Goal: Task Accomplishment & Management: Use online tool/utility

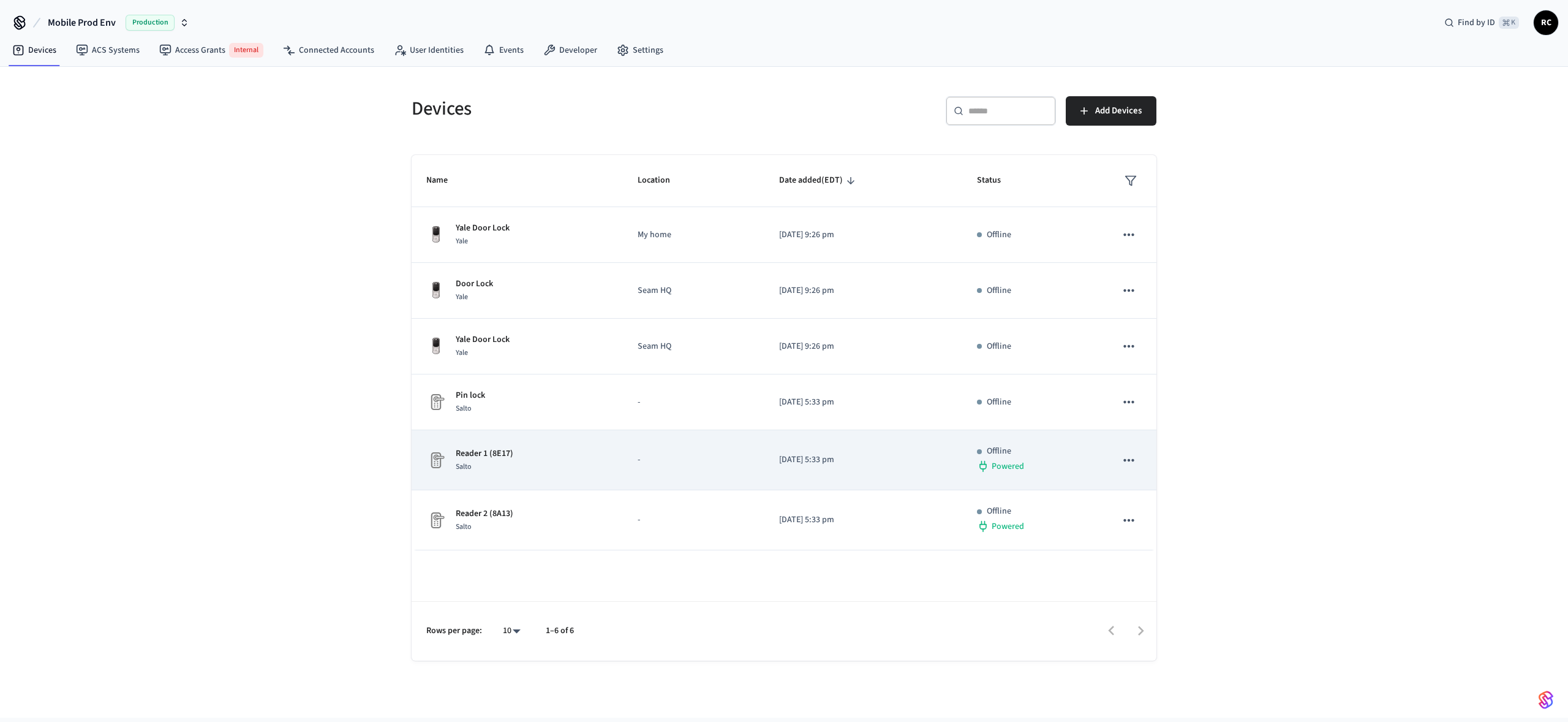
click at [568, 464] on div "Reader 1 (8E17) Salto" at bounding box center [517, 460] width 182 height 26
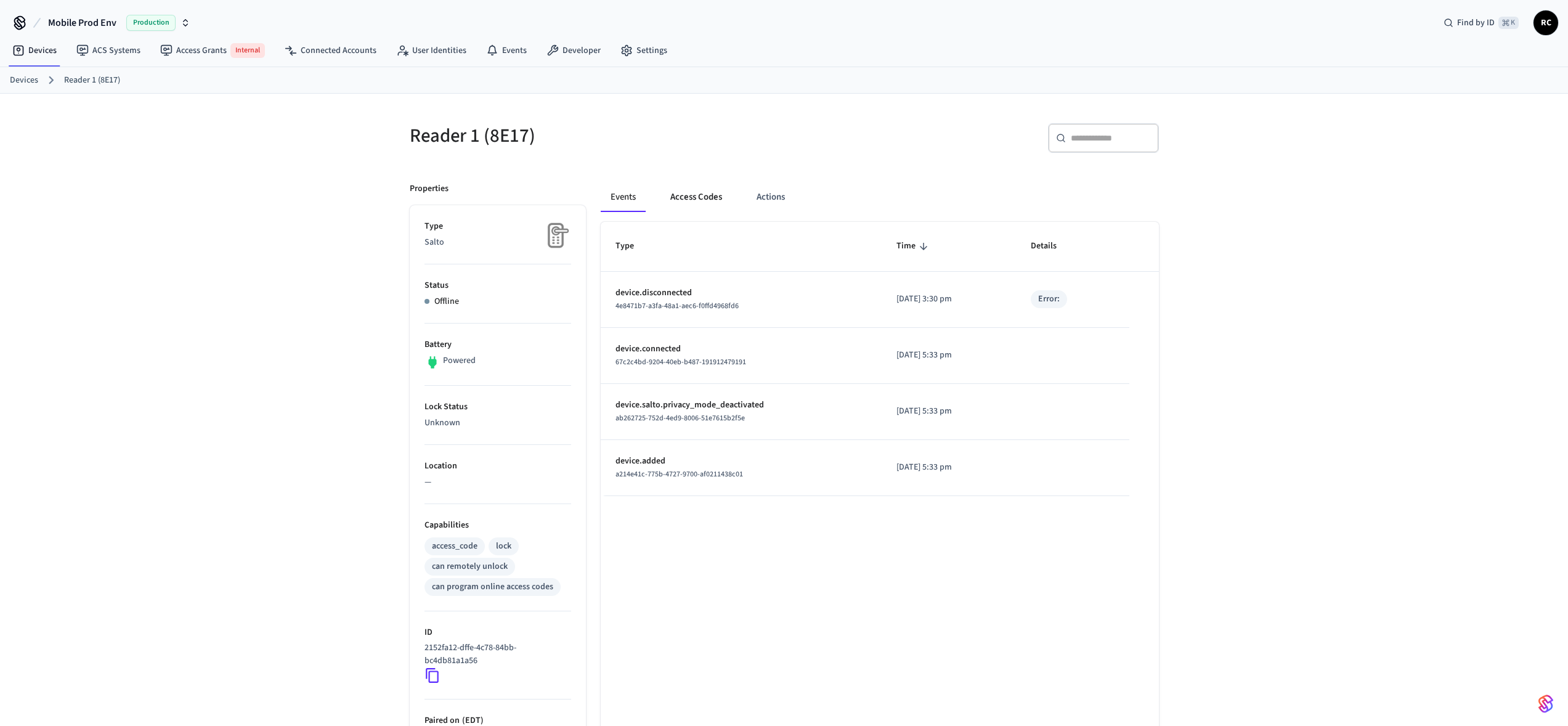
click at [688, 199] on button "Access Codes" at bounding box center [696, 198] width 71 height 30
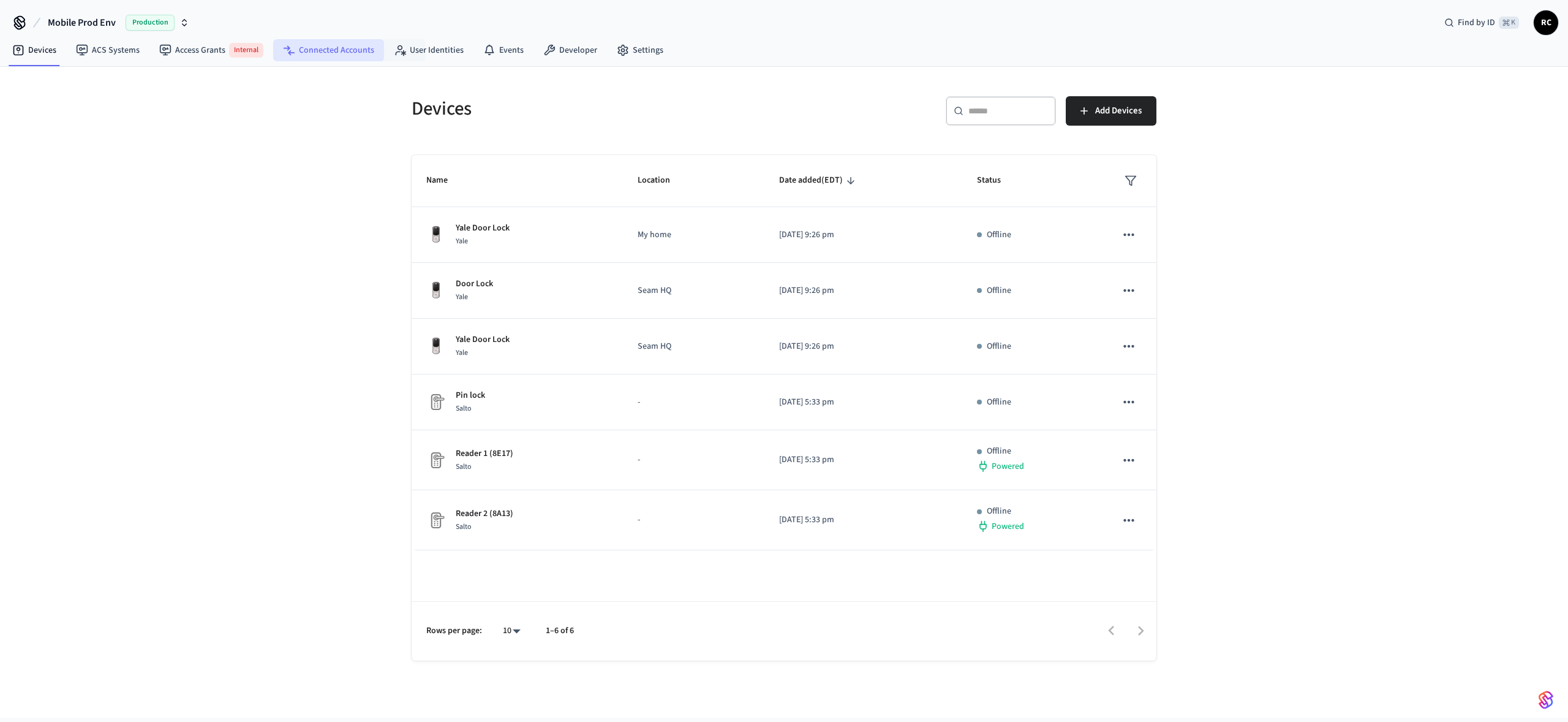
click at [343, 56] on link "Connected Accounts" at bounding box center [329, 50] width 111 height 22
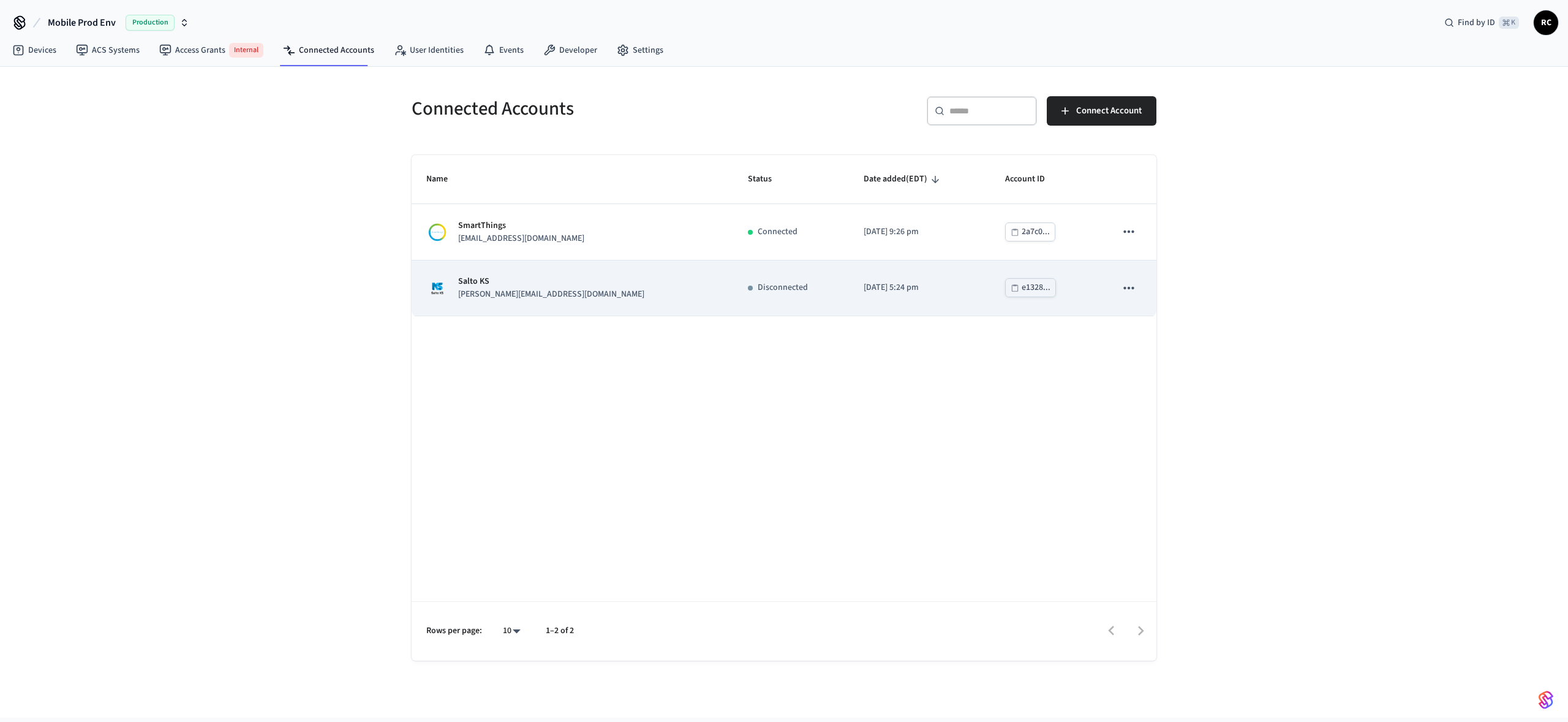
click at [564, 302] on td "Salto KS dawn@getseam.com" at bounding box center [573, 288] width 322 height 56
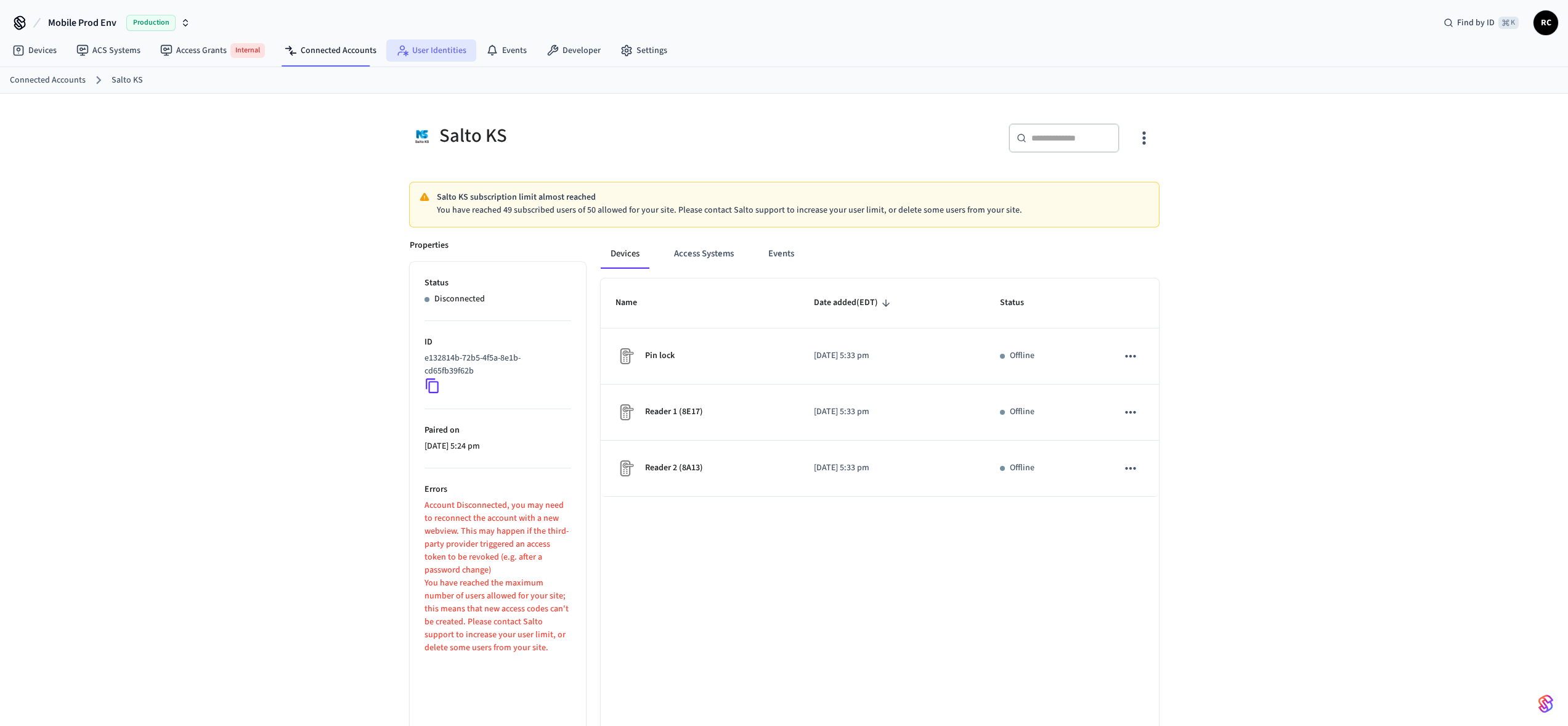
click at [429, 53] on link "User Identities" at bounding box center [431, 50] width 90 height 22
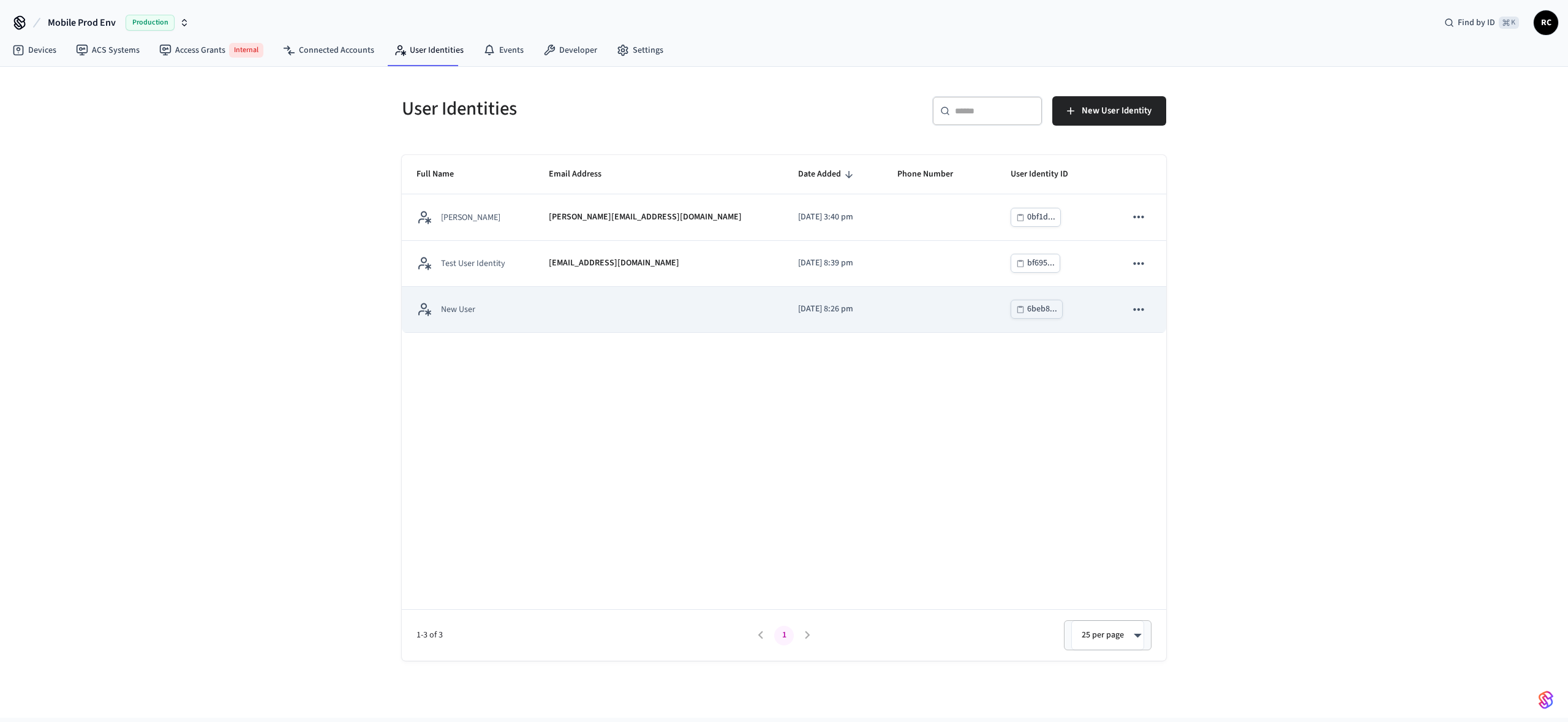
click at [495, 325] on td "New User" at bounding box center [468, 310] width 132 height 46
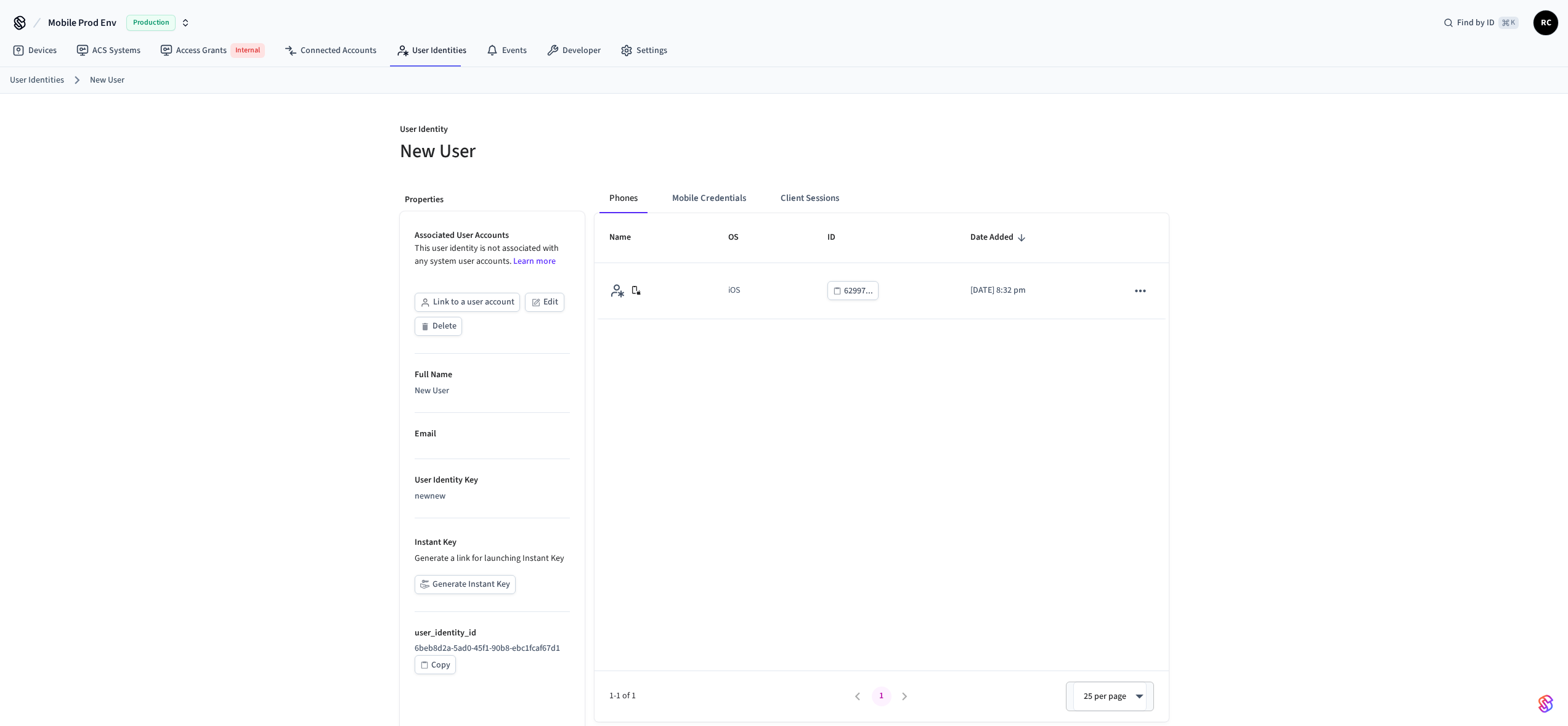
click at [253, 223] on div "User Identity New User Properties Associated User Accounts This user identity i…" at bounding box center [784, 421] width 1568 height 655
click at [22, 45] on icon at bounding box center [18, 50] width 12 height 12
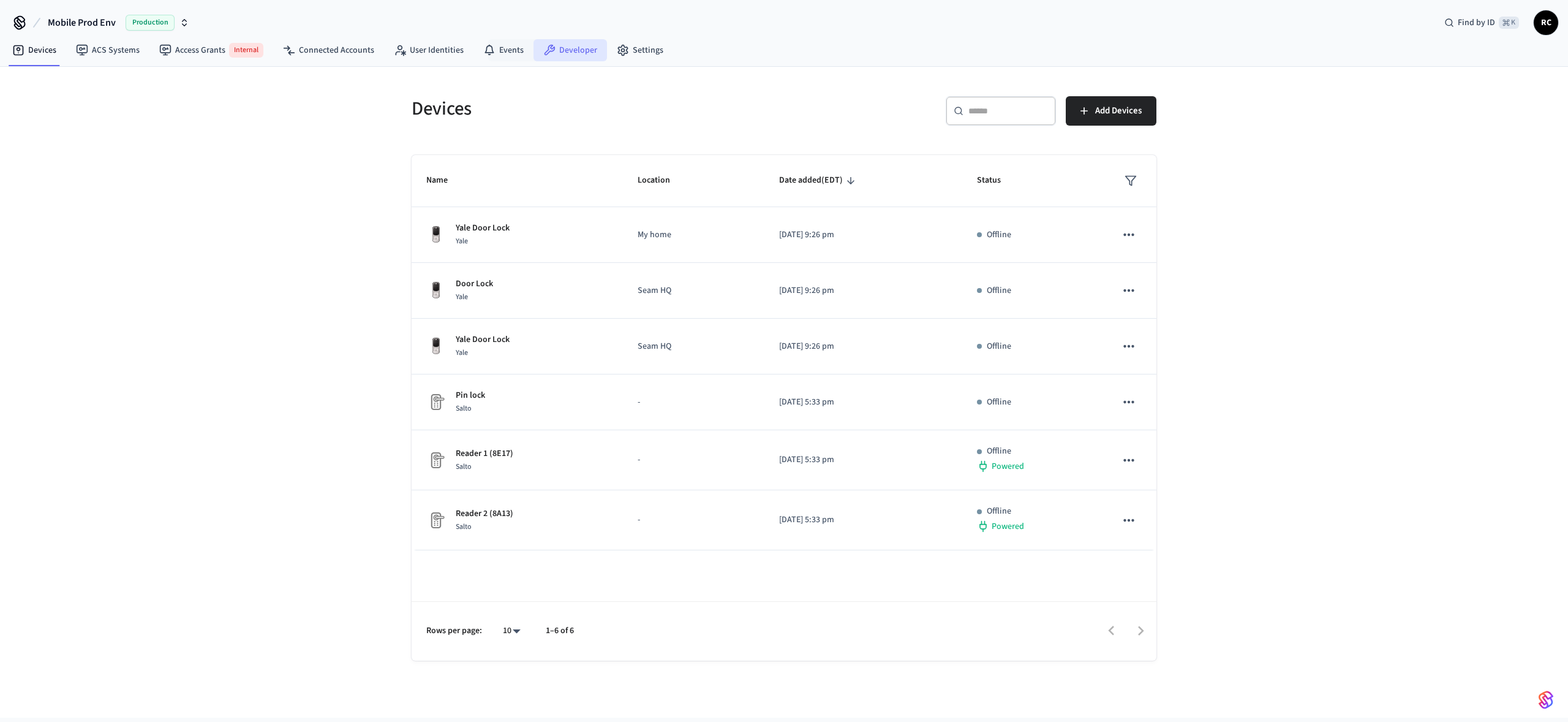
click at [580, 51] on link "Developer" at bounding box center [570, 50] width 73 height 22
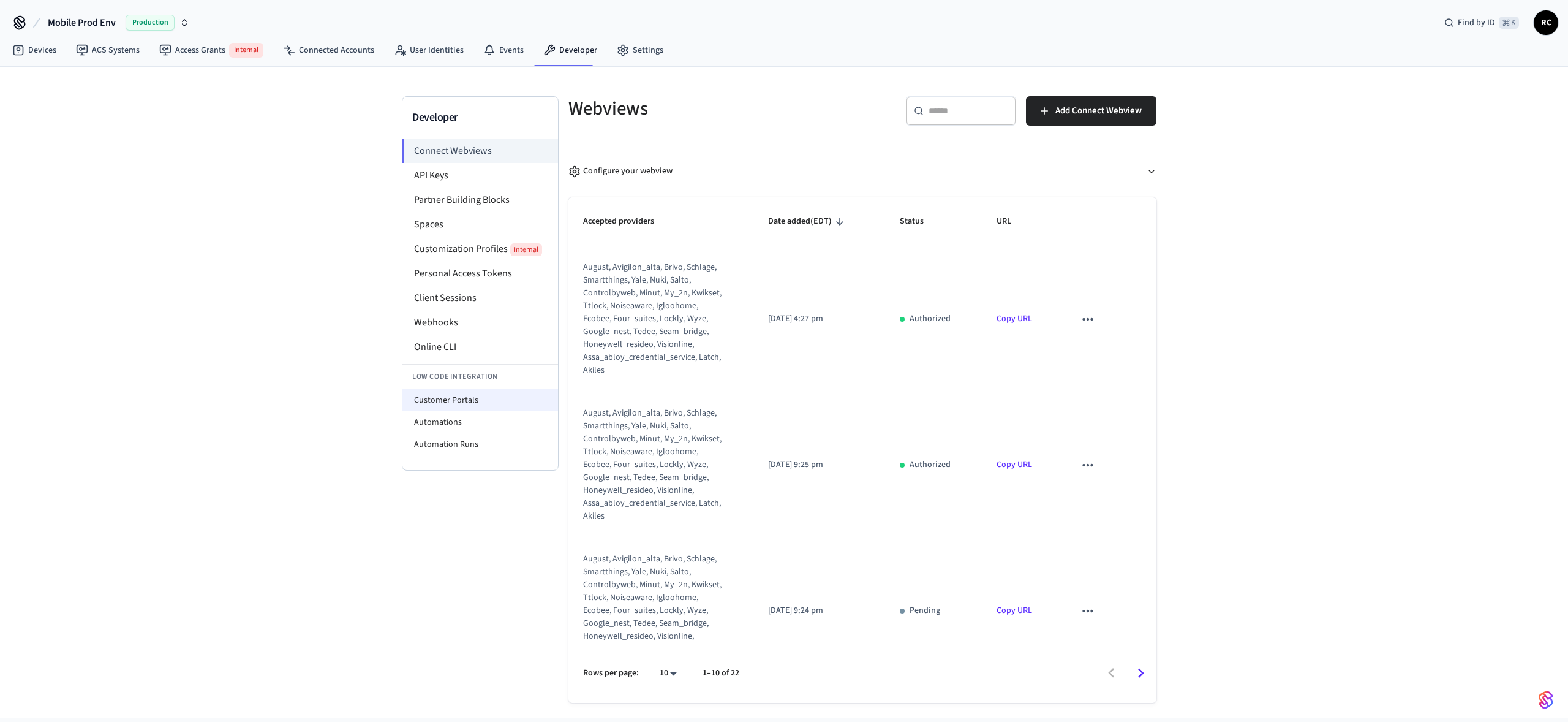
click at [511, 399] on li "Customer Portals" at bounding box center [480, 400] width 155 height 22
select select "**********"
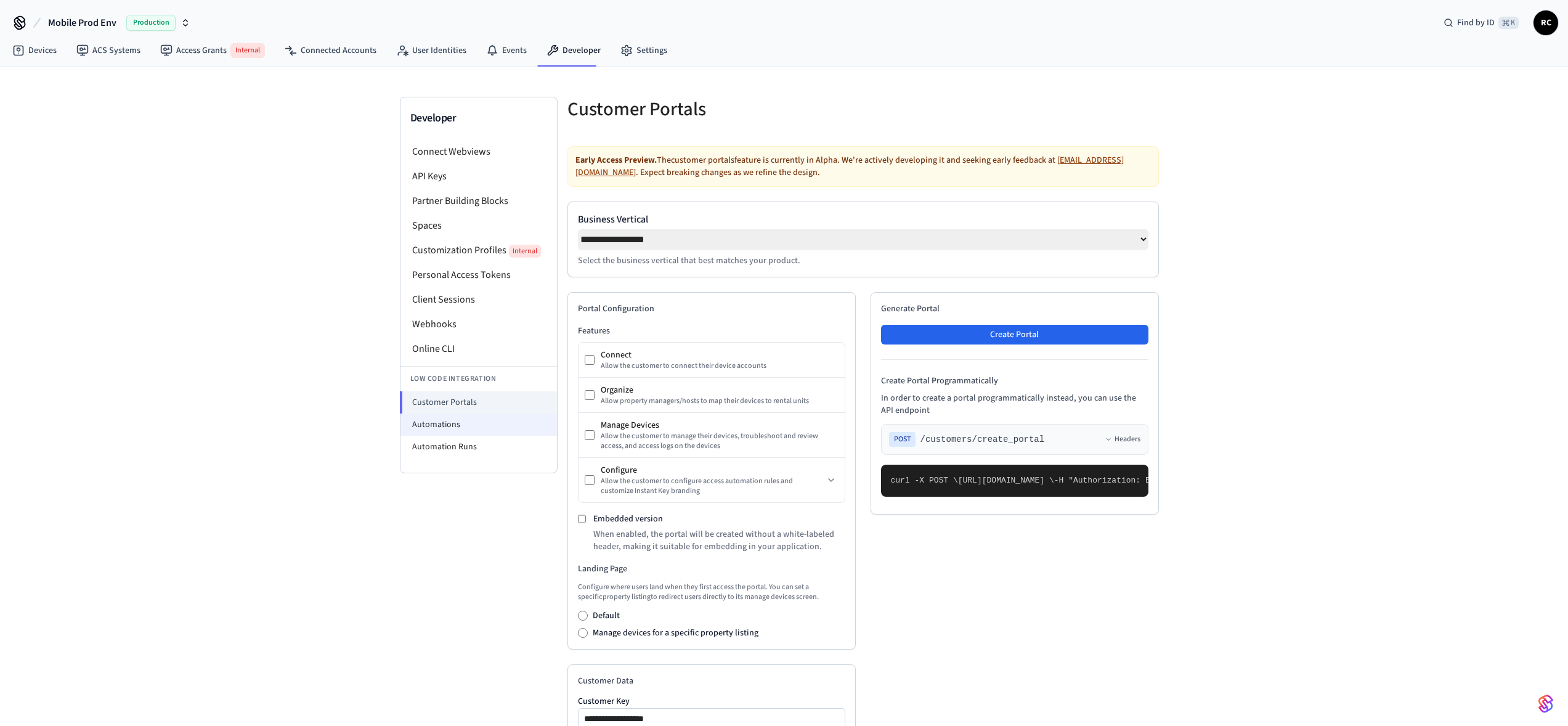
click at [498, 419] on li "Automations" at bounding box center [478, 424] width 156 height 22
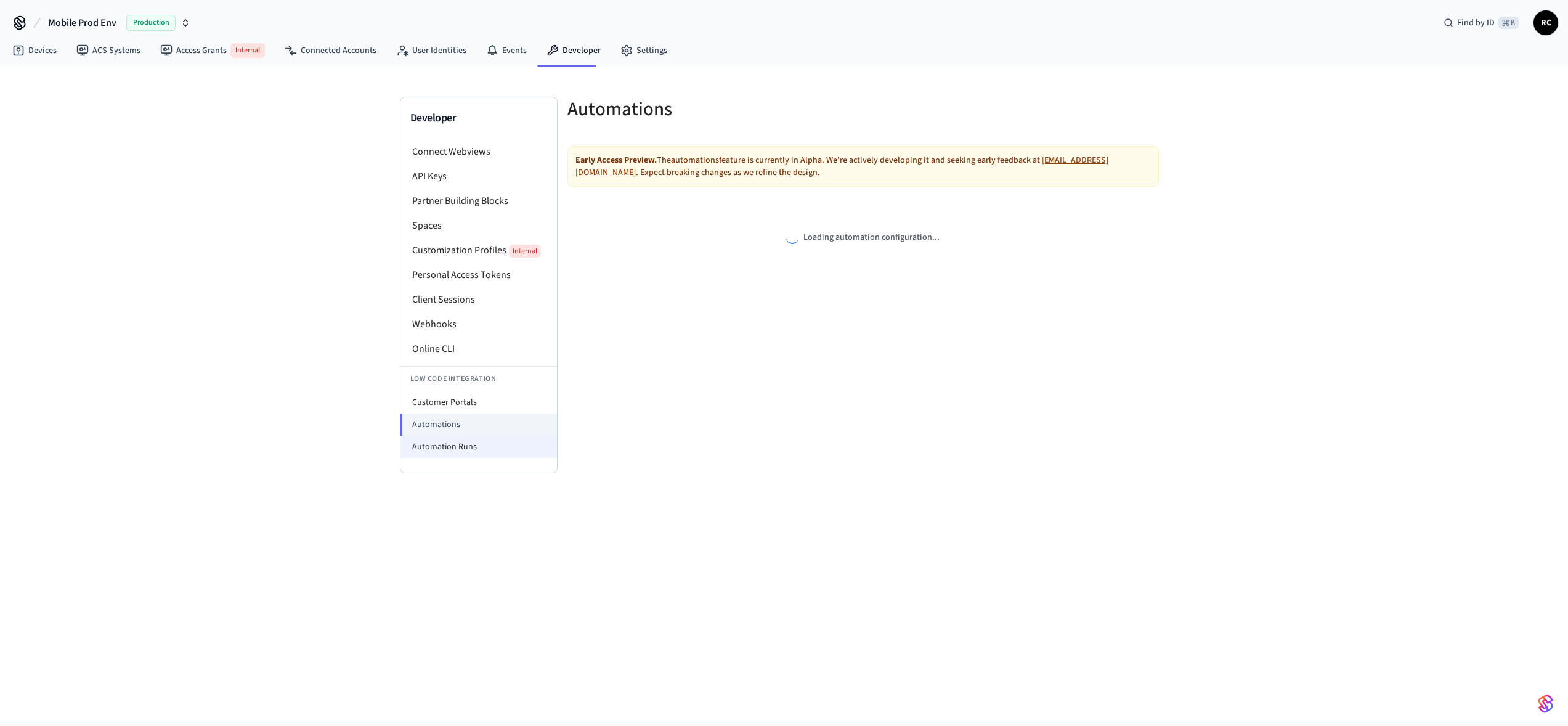
select select "**********"
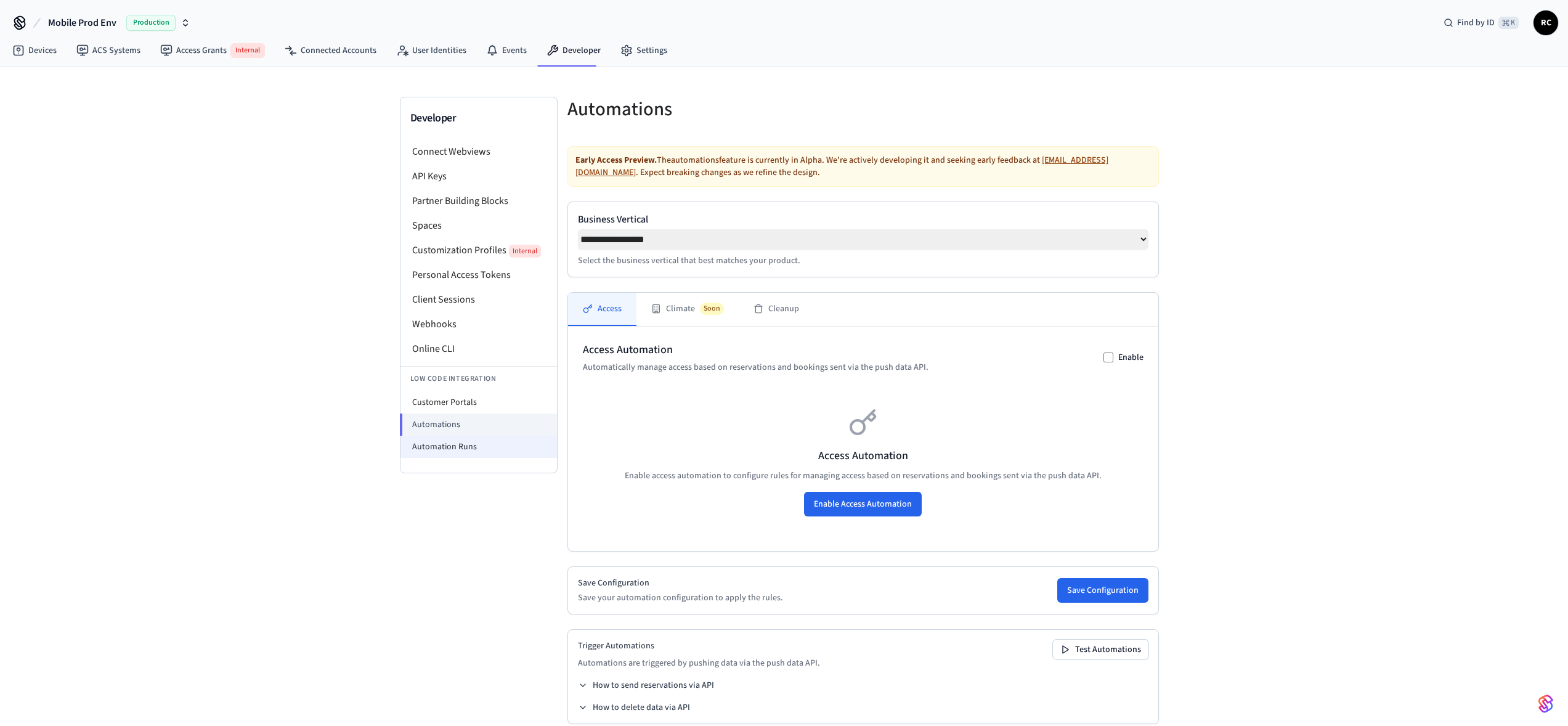
click at [487, 453] on li "Automation Runs" at bounding box center [478, 447] width 156 height 22
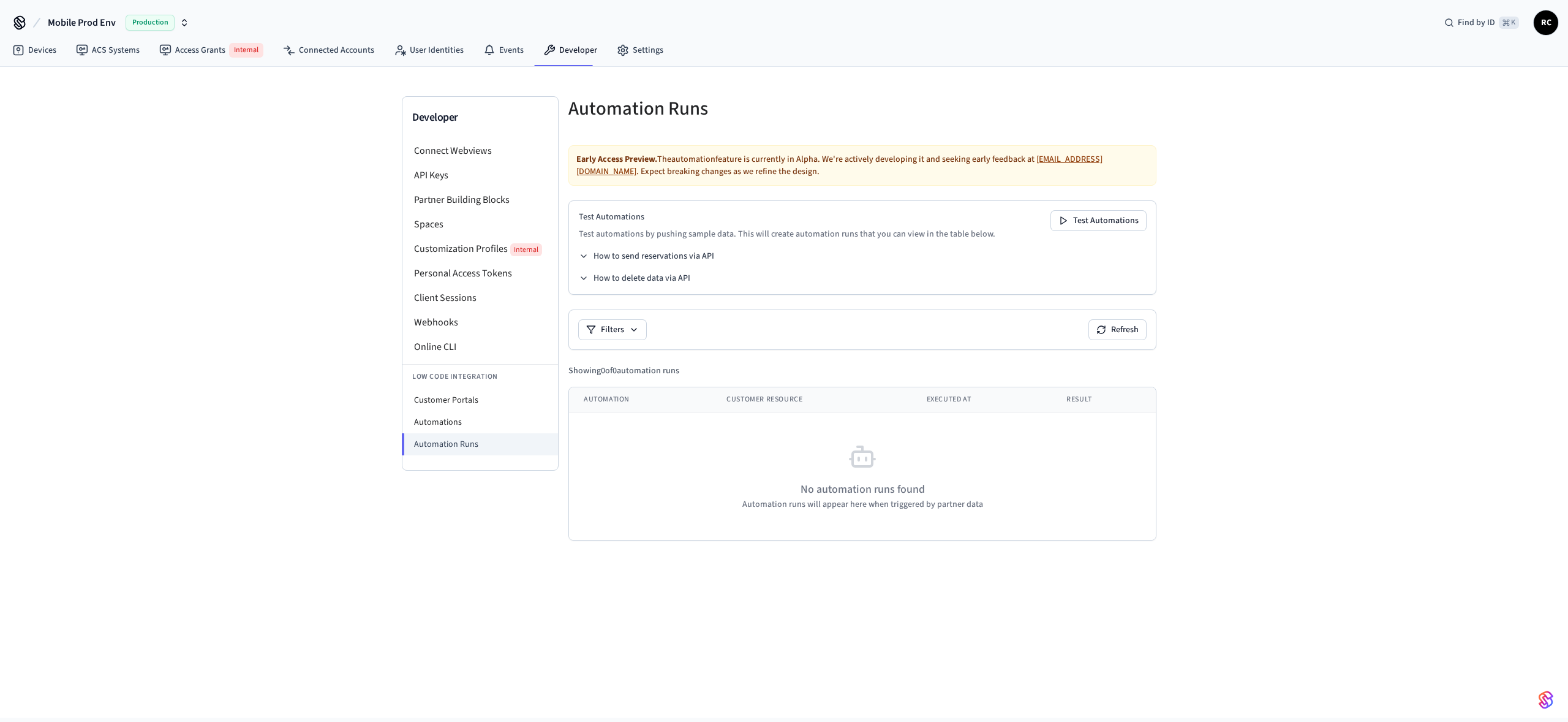
click at [79, 17] on span "Mobile Prod Env" at bounding box center [82, 23] width 68 height 15
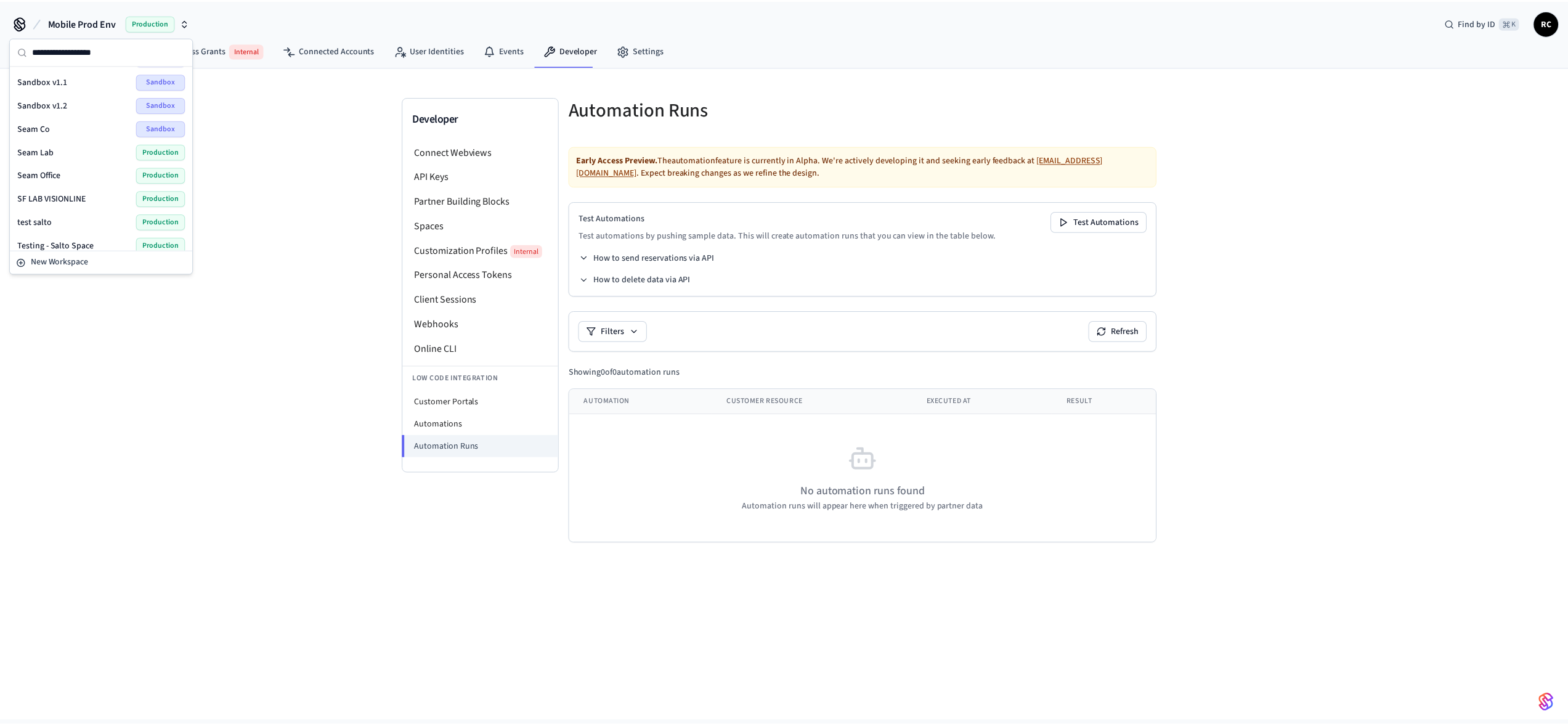
scroll to position [1577, 0]
click at [76, 241] on span "Wodify Example" at bounding box center [47, 236] width 60 height 12
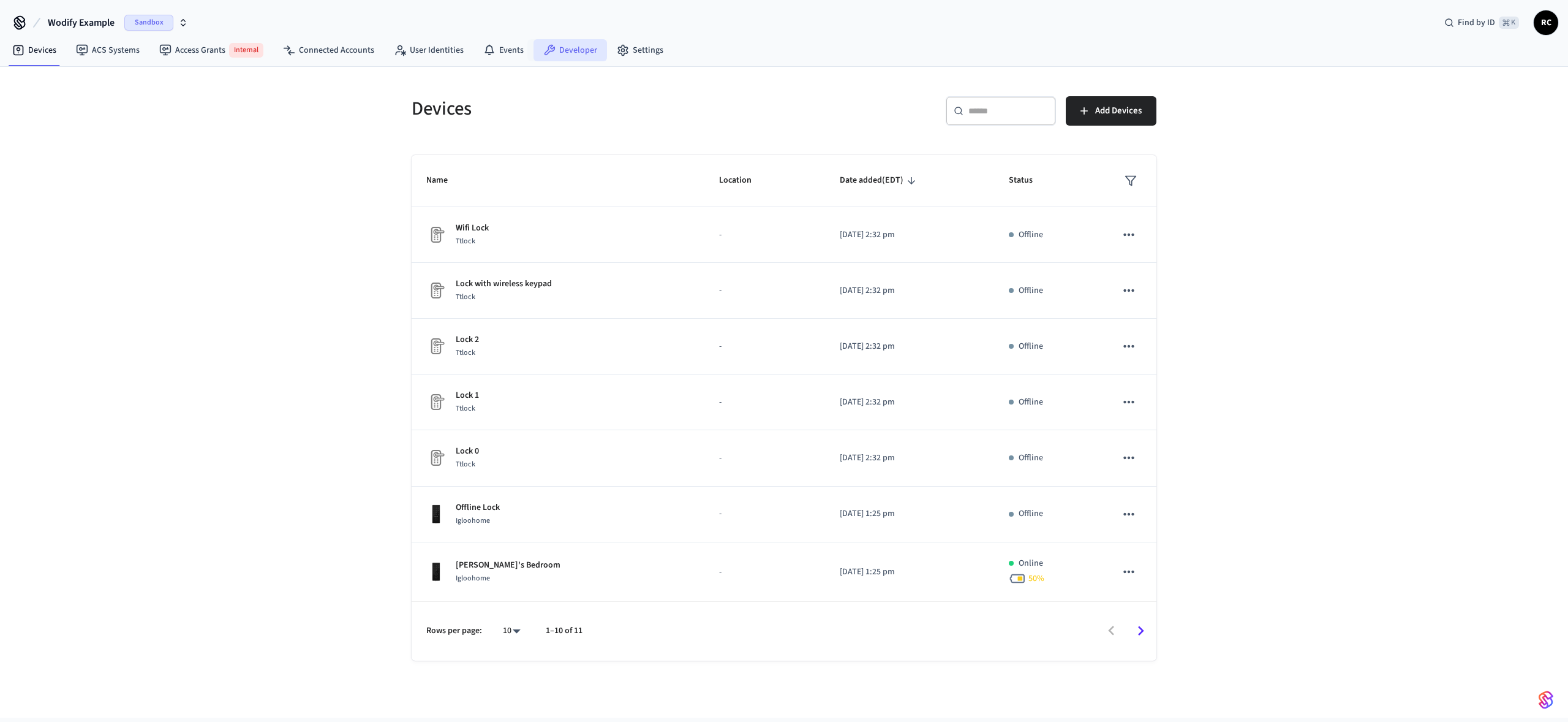
click at [552, 45] on link "Developer" at bounding box center [570, 50] width 73 height 22
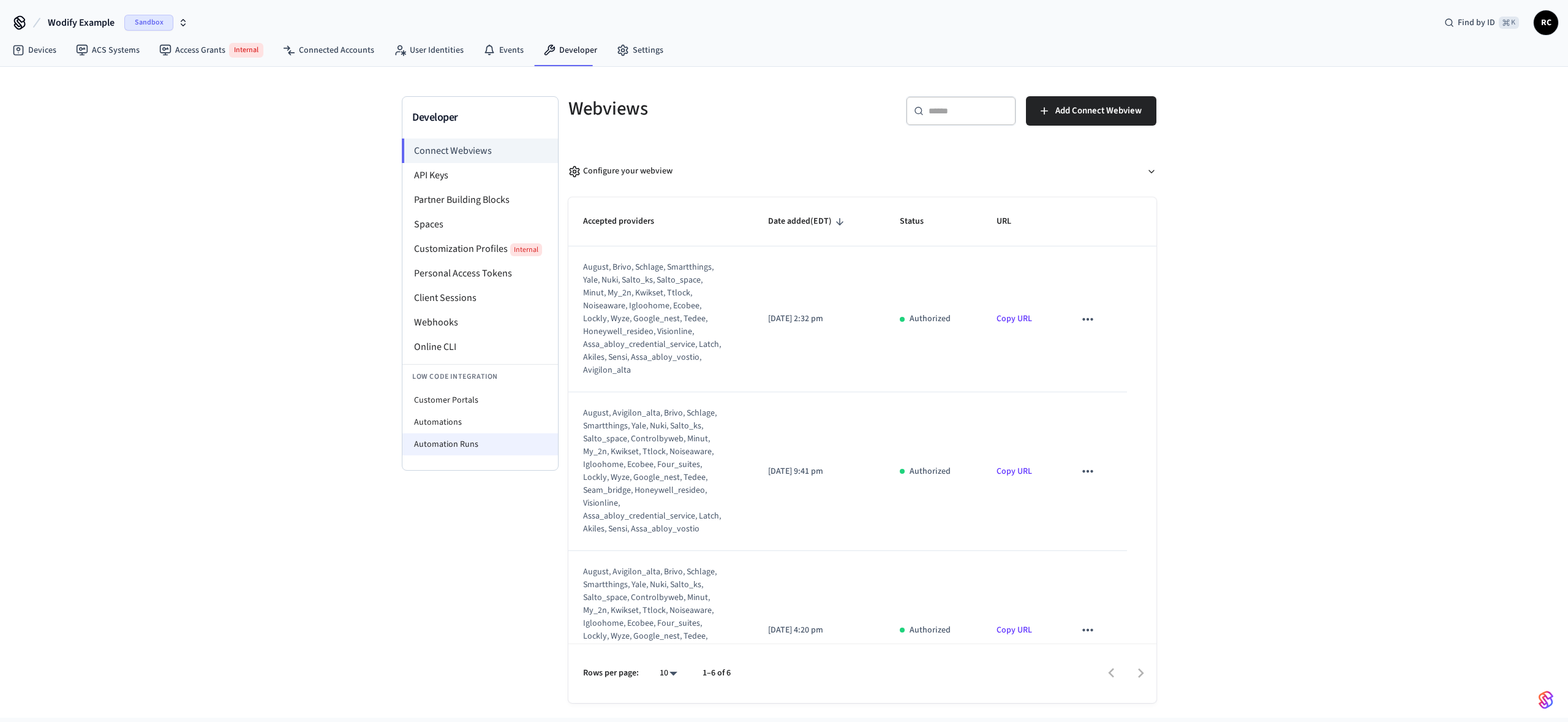
click at [478, 445] on li "Automation Runs" at bounding box center [480, 444] width 155 height 22
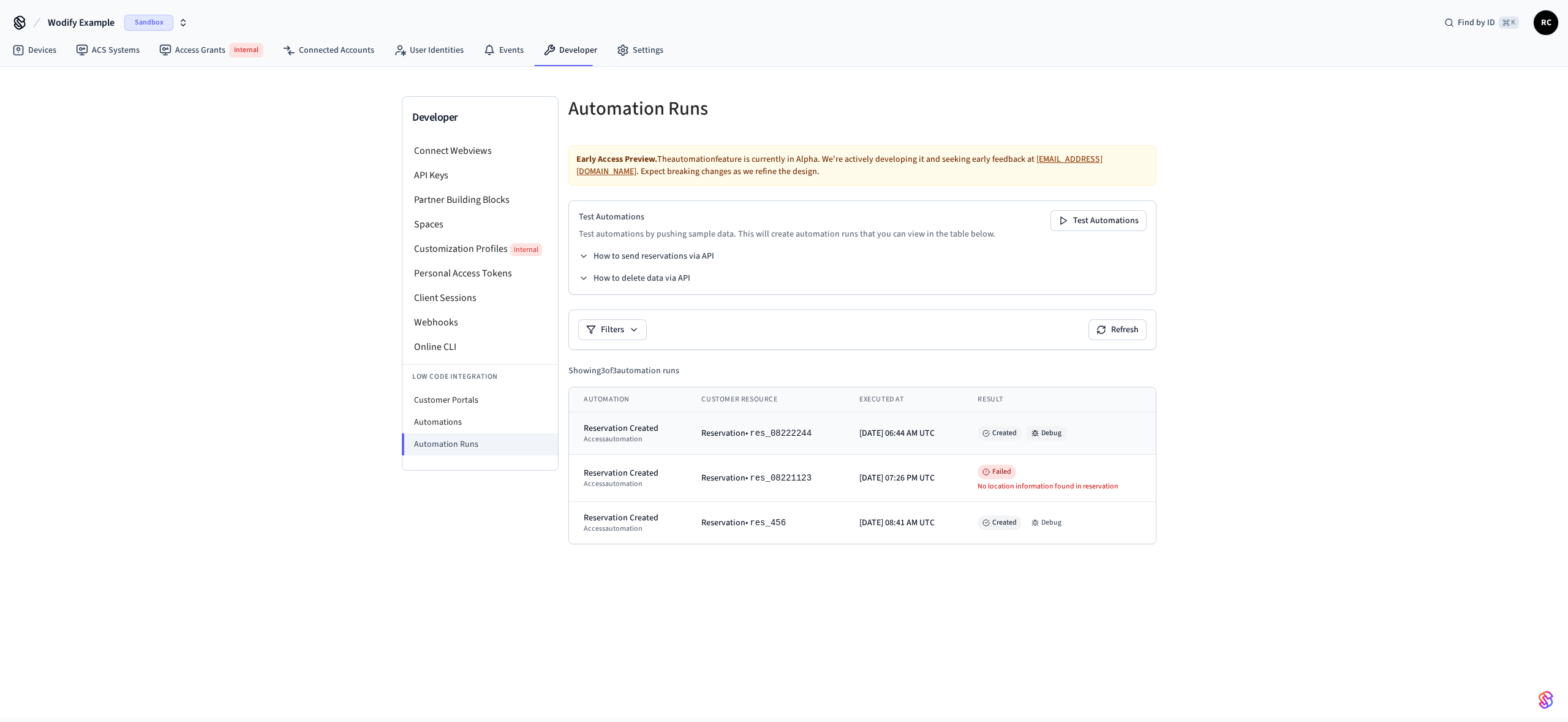
click at [1067, 431] on button "Debug" at bounding box center [1046, 434] width 40 height 15
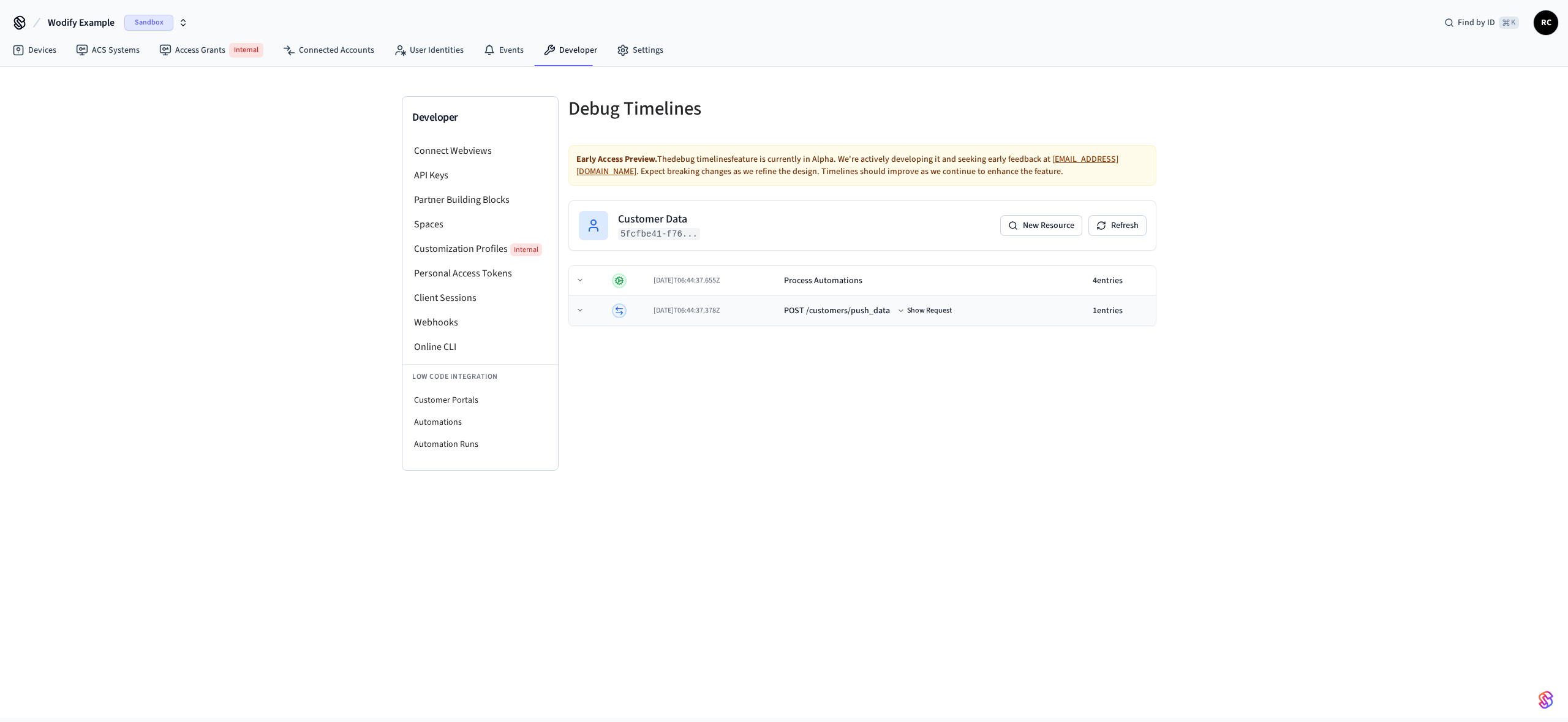
click at [748, 310] on div "2025-08-23T06:44:37.378Z" at bounding box center [714, 311] width 121 height 10
click at [727, 281] on div "2025-08-23T06:44:37.655Z" at bounding box center [682, 281] width 91 height 10
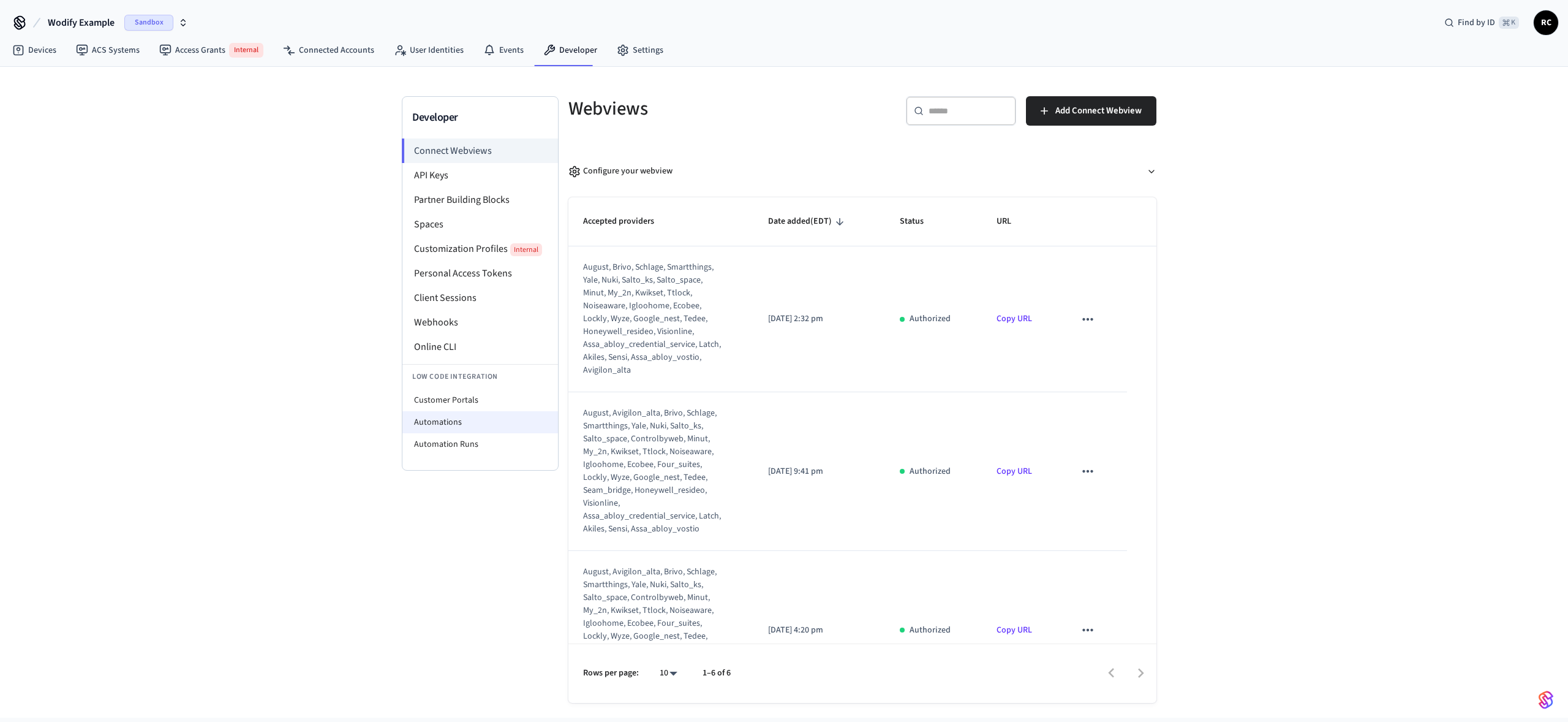
click at [488, 424] on li "Automations" at bounding box center [480, 422] width 155 height 22
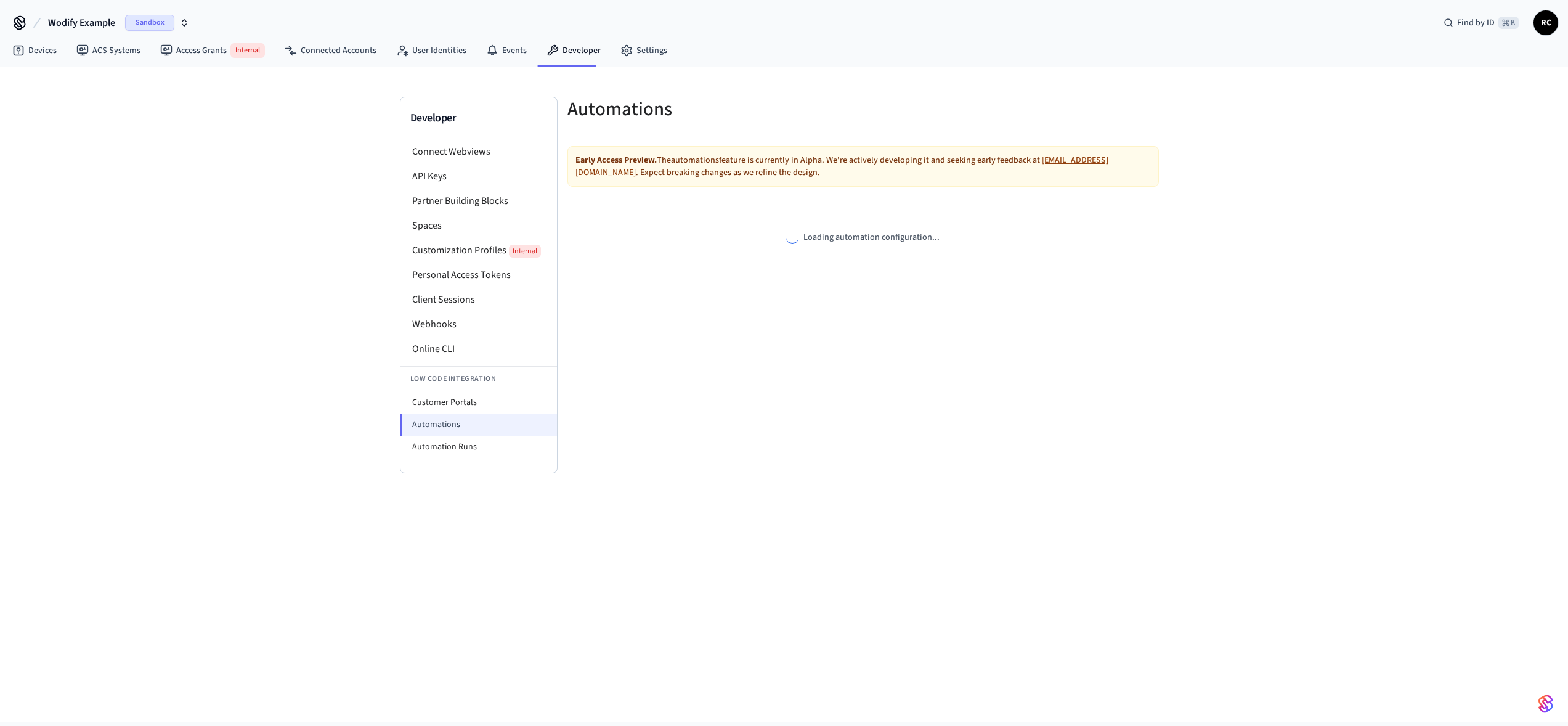
select select "**********"
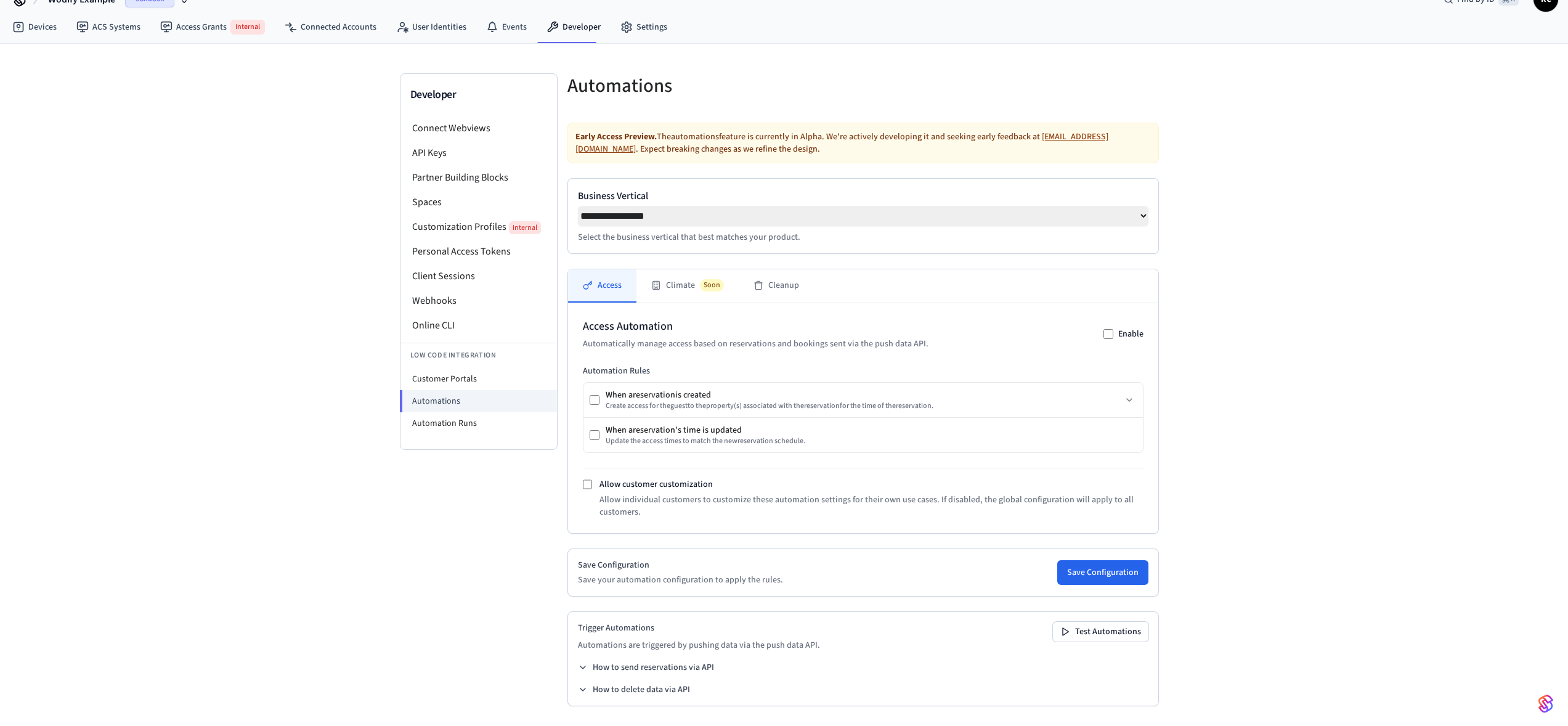
scroll to position [25, 0]
click at [478, 435] on div "Connect Webviews API Keys Partner Building Blocks Spaces Customization Profiles…" at bounding box center [478, 282] width 156 height 333
click at [483, 426] on li "Automation Runs" at bounding box center [478, 423] width 156 height 22
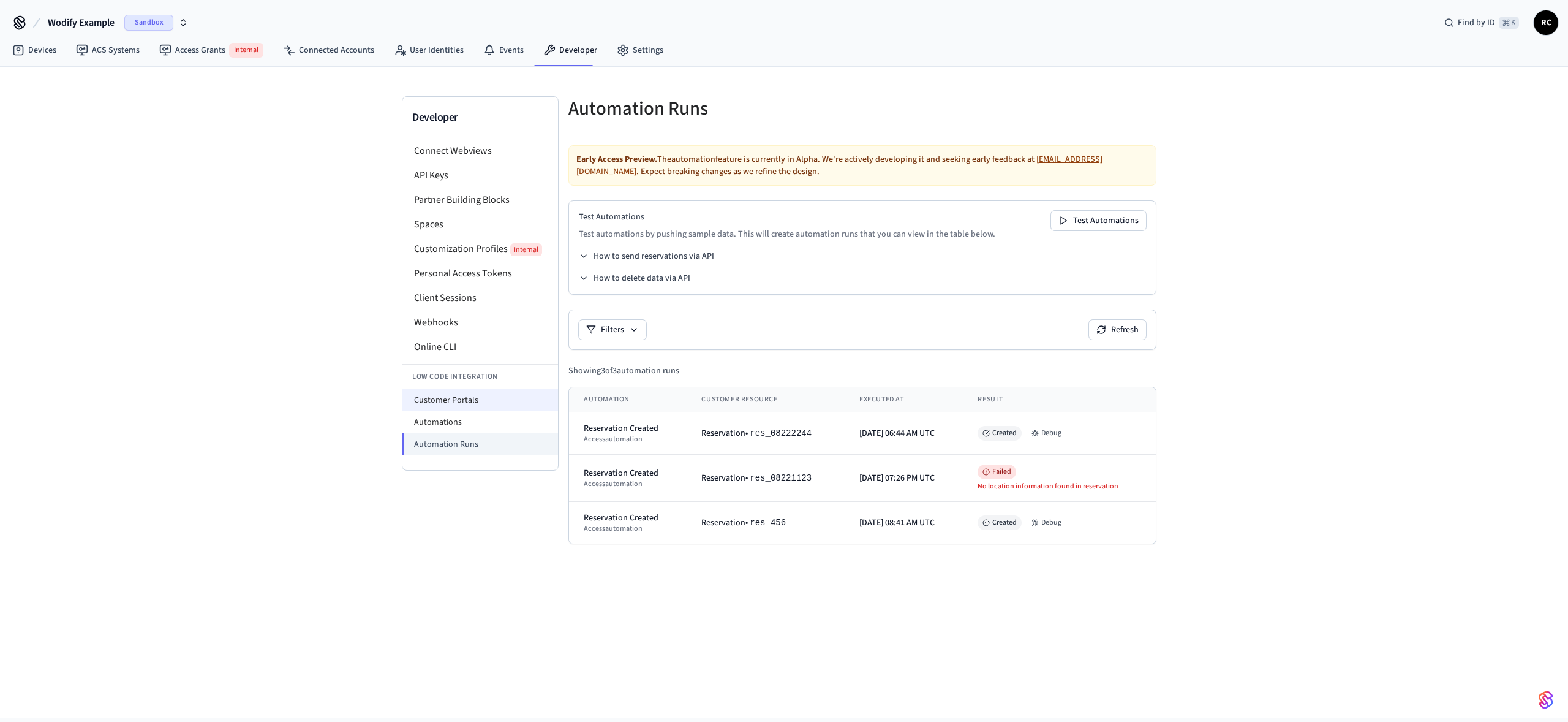
click at [470, 399] on li "Customer Portals" at bounding box center [480, 400] width 155 height 22
select select "**********"
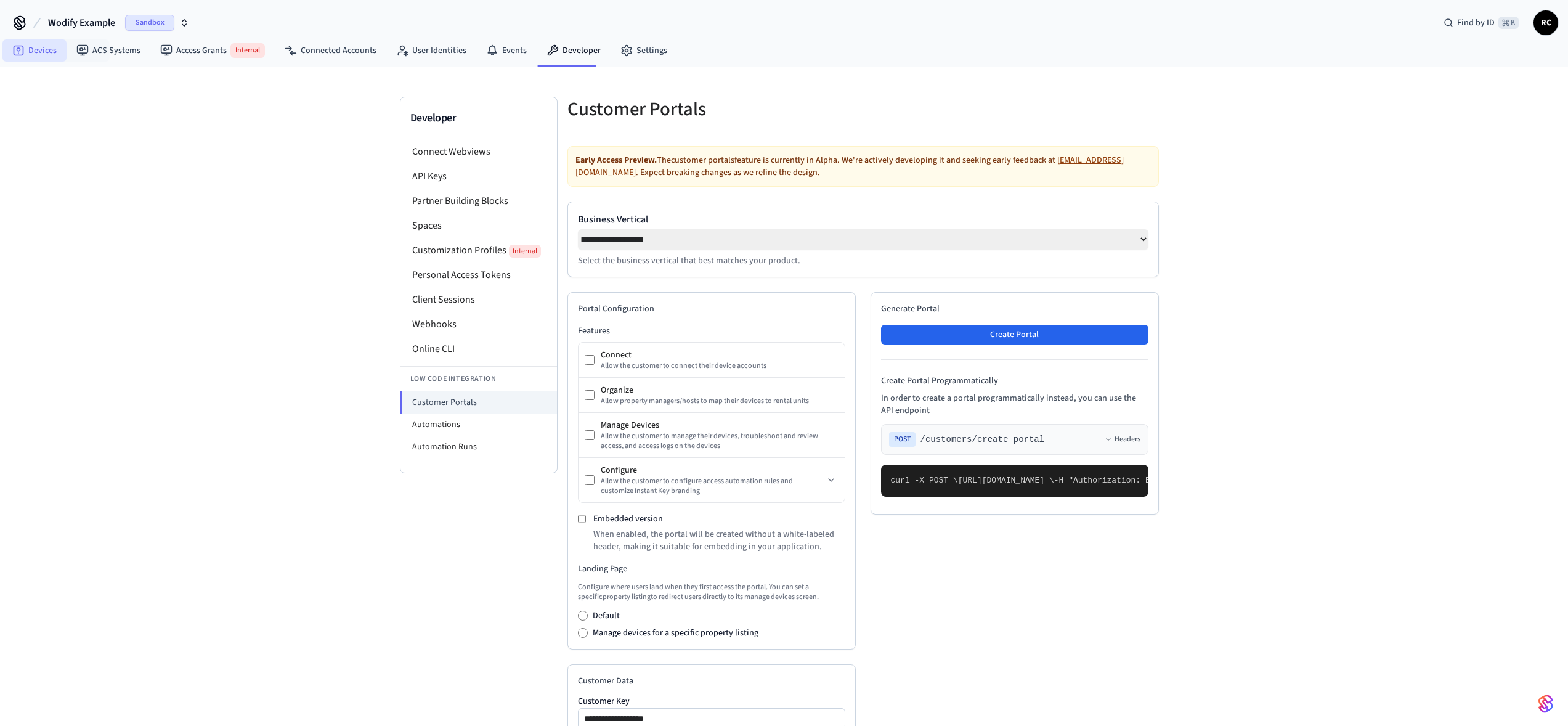
click at [38, 54] on link "Devices" at bounding box center [34, 50] width 64 height 22
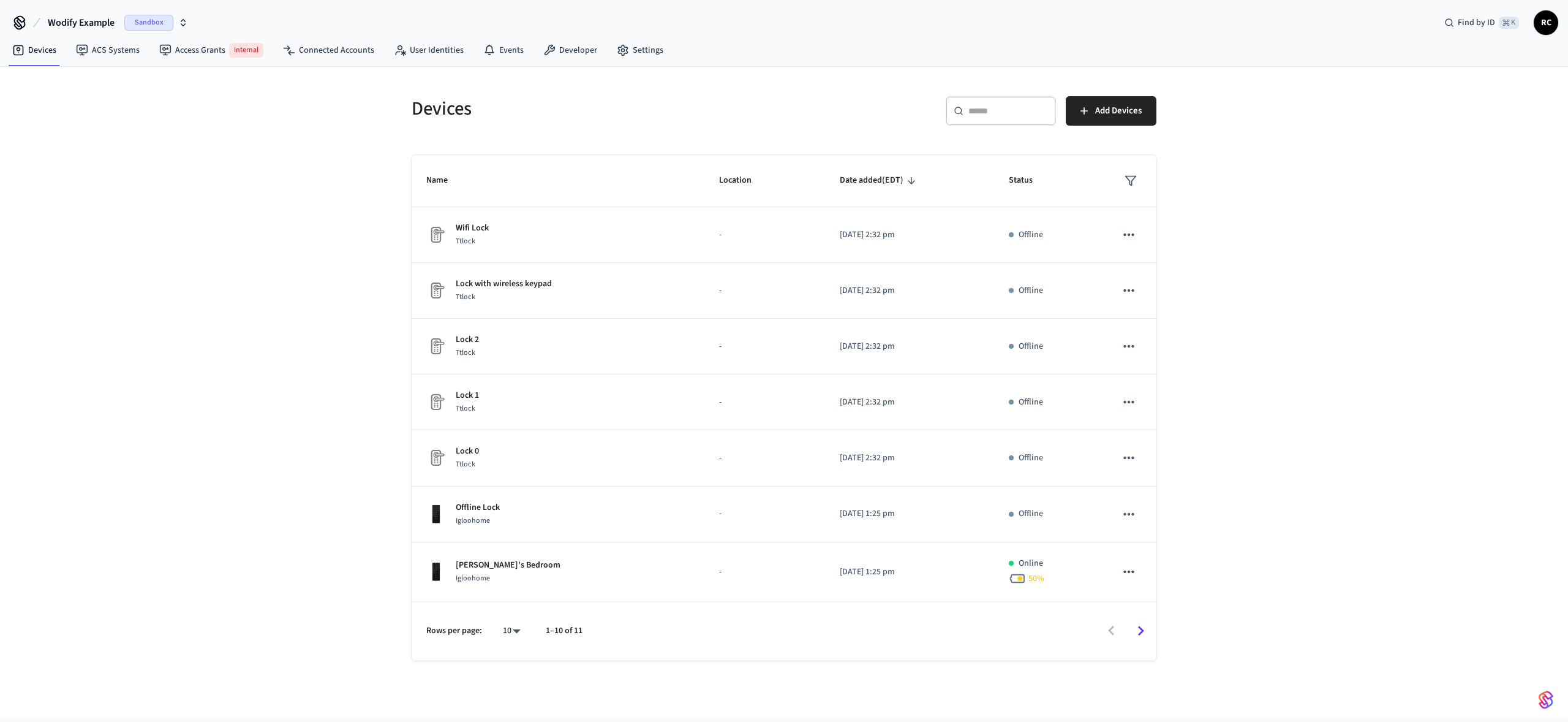
click at [279, 132] on div "Devices ​ ​ Add Devices Name Location Date added (EDT) Status Wifi Lock Ttlock …" at bounding box center [784, 392] width 1568 height 651
click at [322, 49] on link "Connected Accounts" at bounding box center [329, 50] width 111 height 22
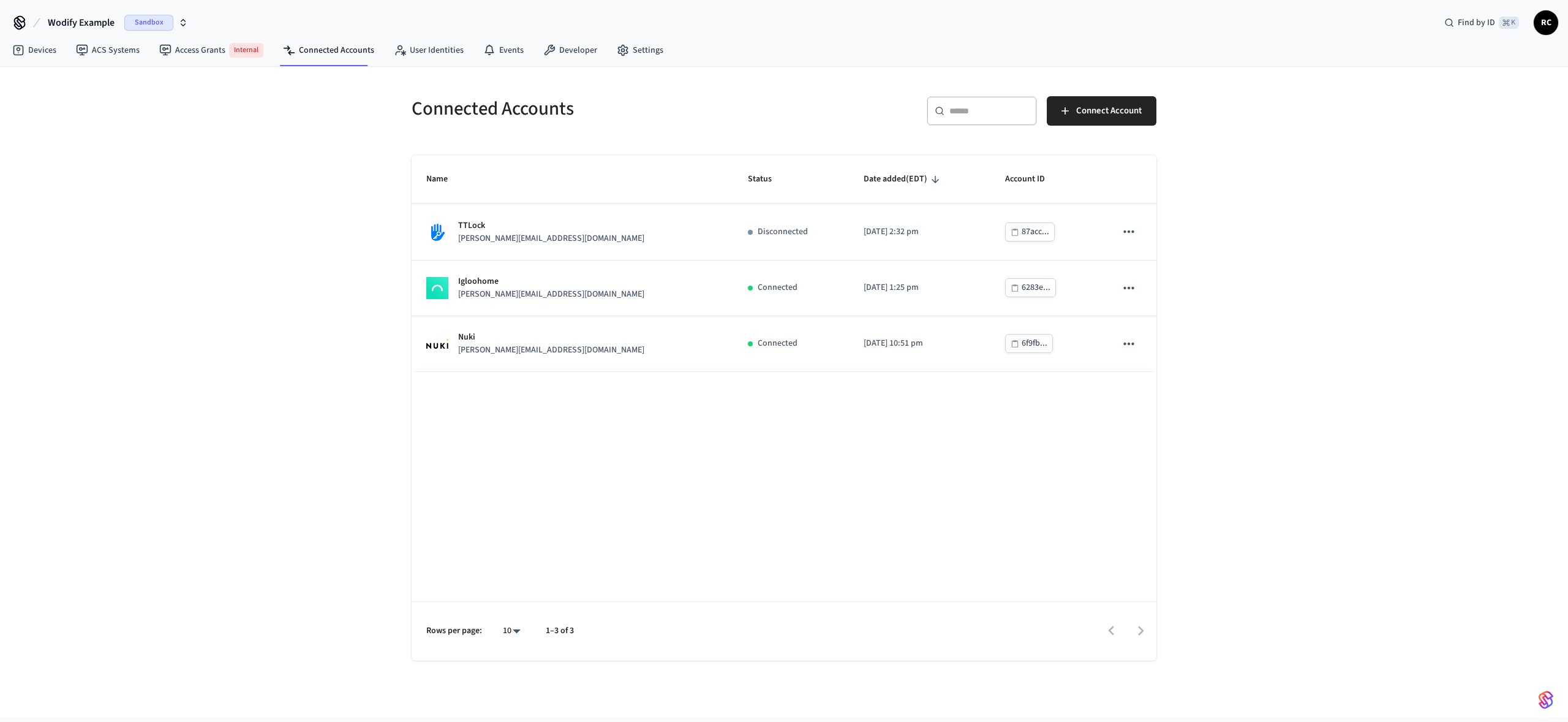
click at [358, 179] on div "Connected Accounts ​ ​ Connect Account Name Status Date added (EDT) Account ID …" at bounding box center [784, 392] width 1568 height 651
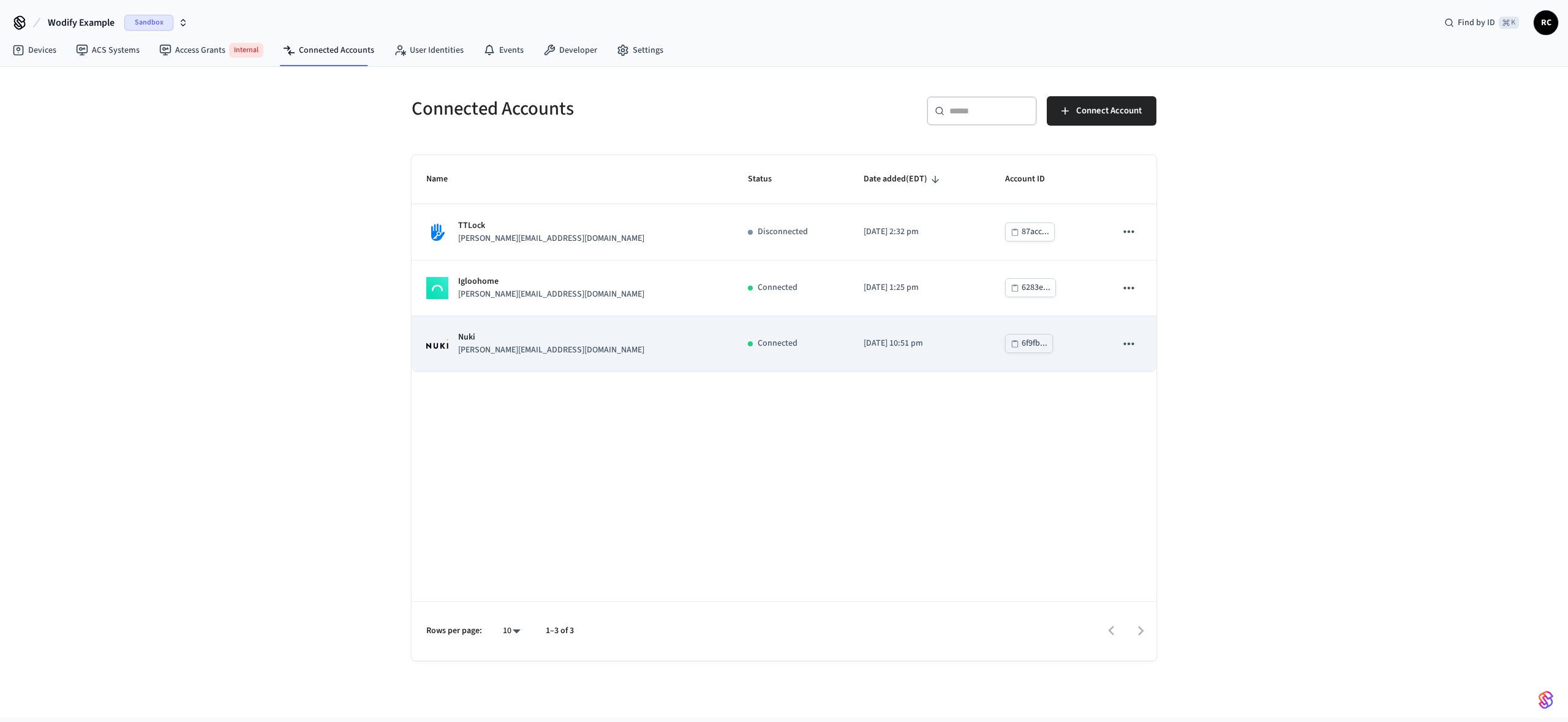
click at [577, 331] on div "Nuki jane@example.com" at bounding box center [572, 344] width 292 height 26
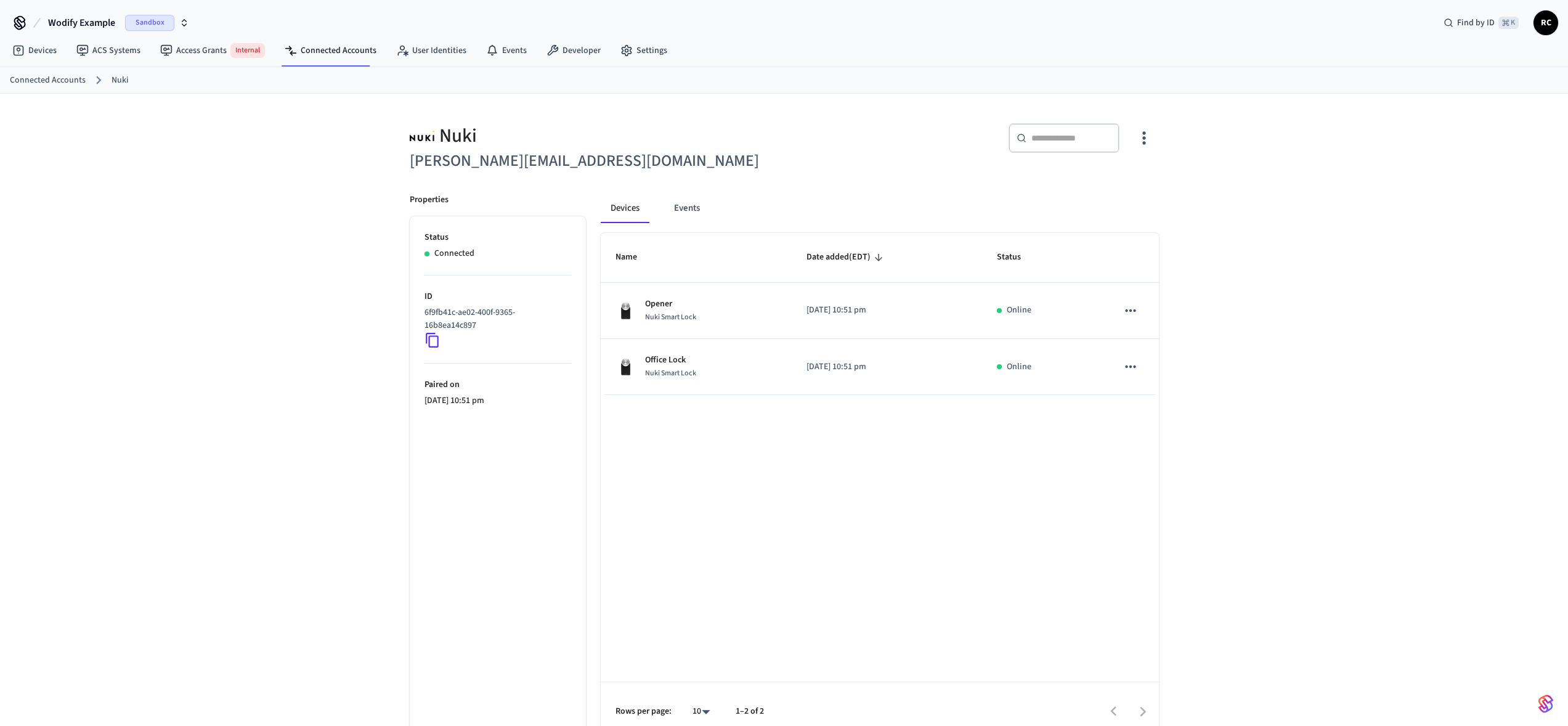
click at [713, 472] on div "Name Date added (EDT) Status Opener Nuki Smart Lock 2025/06/03 at 10:51 pm Onli…" at bounding box center [880, 487] width 558 height 508
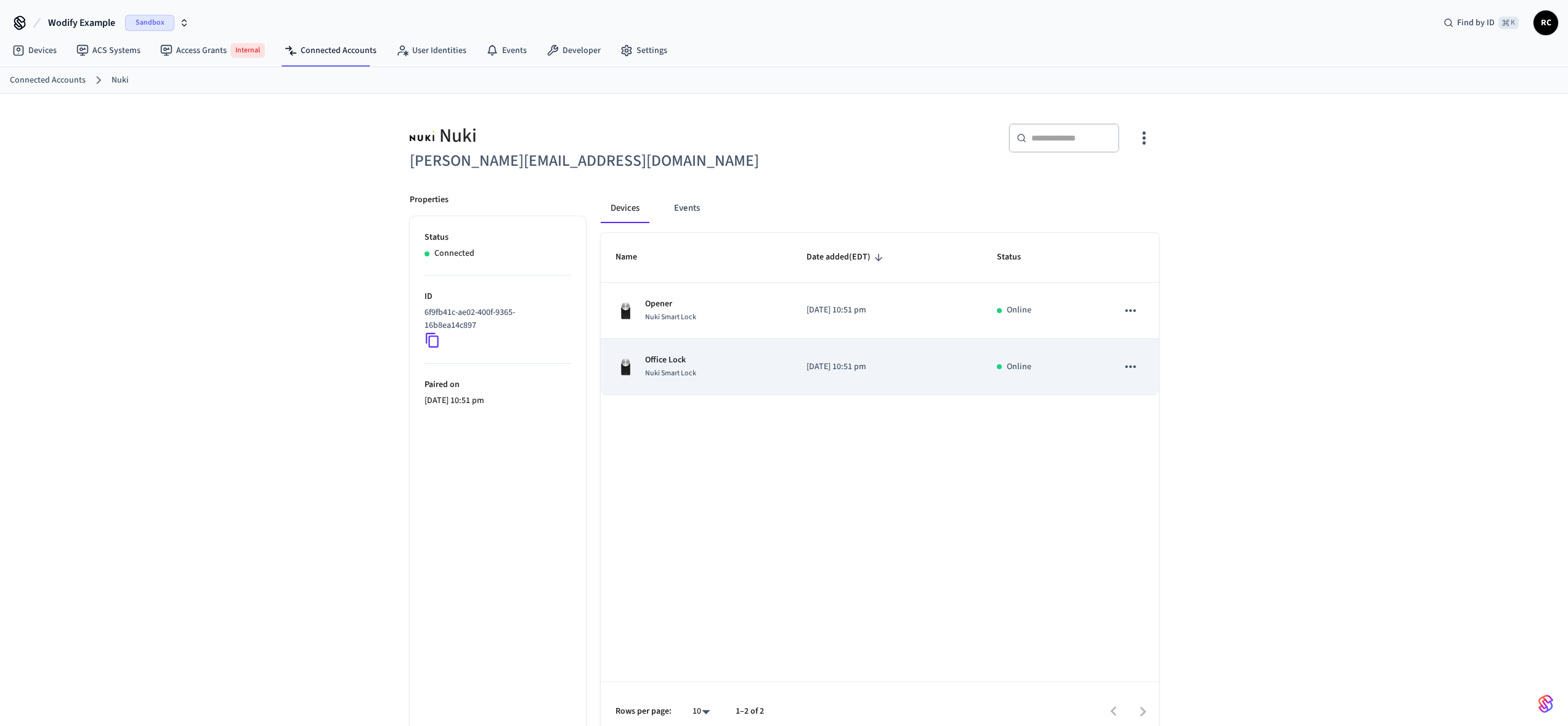
click at [697, 363] on div "Office Lock Nuki Smart Lock" at bounding box center [696, 366] width 162 height 26
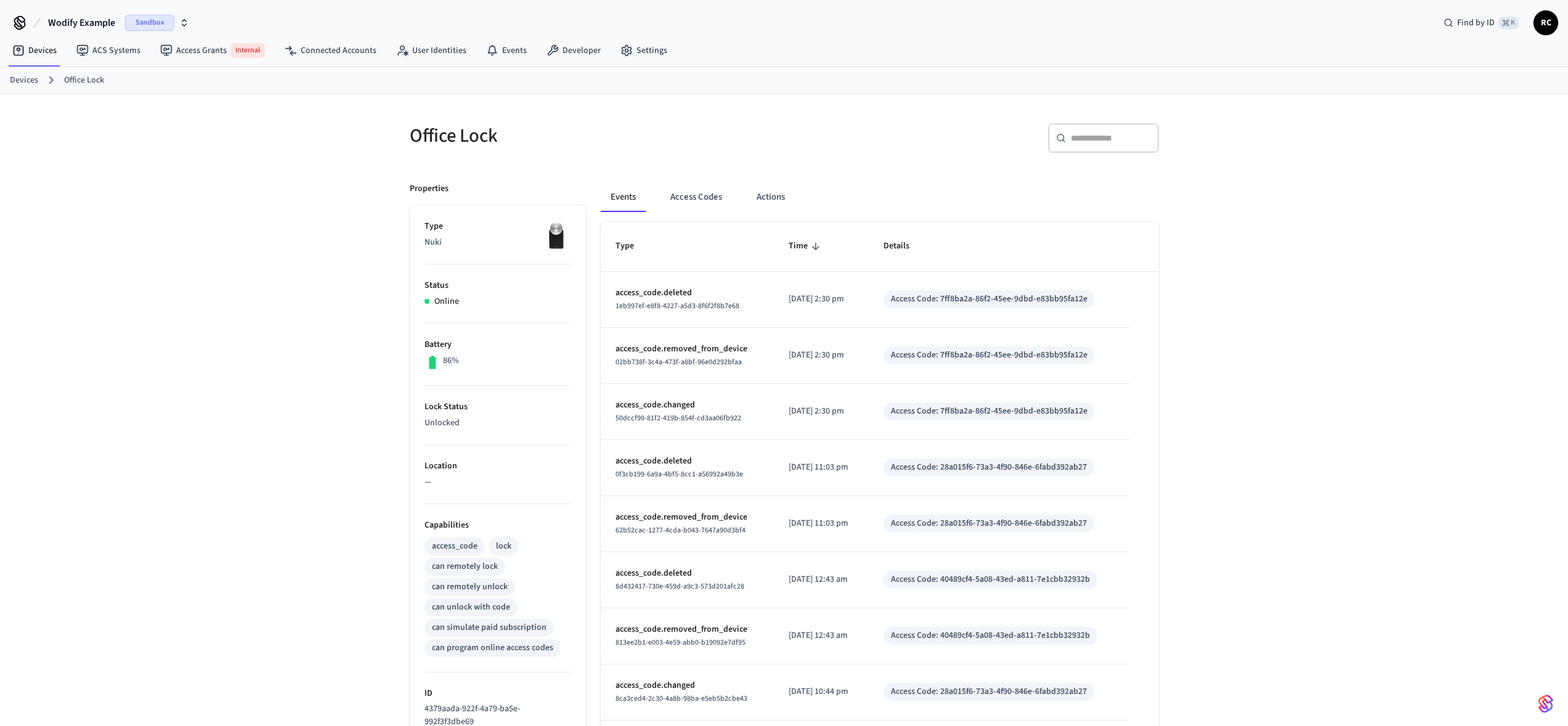
click at [510, 101] on div "Office Lock ​ ​ Properties Type Nuki Status Online Battery 86% Lock Status Unlo…" at bounding box center [785, 508] width 789 height 830
click at [571, 54] on link "Developer" at bounding box center [573, 50] width 74 height 22
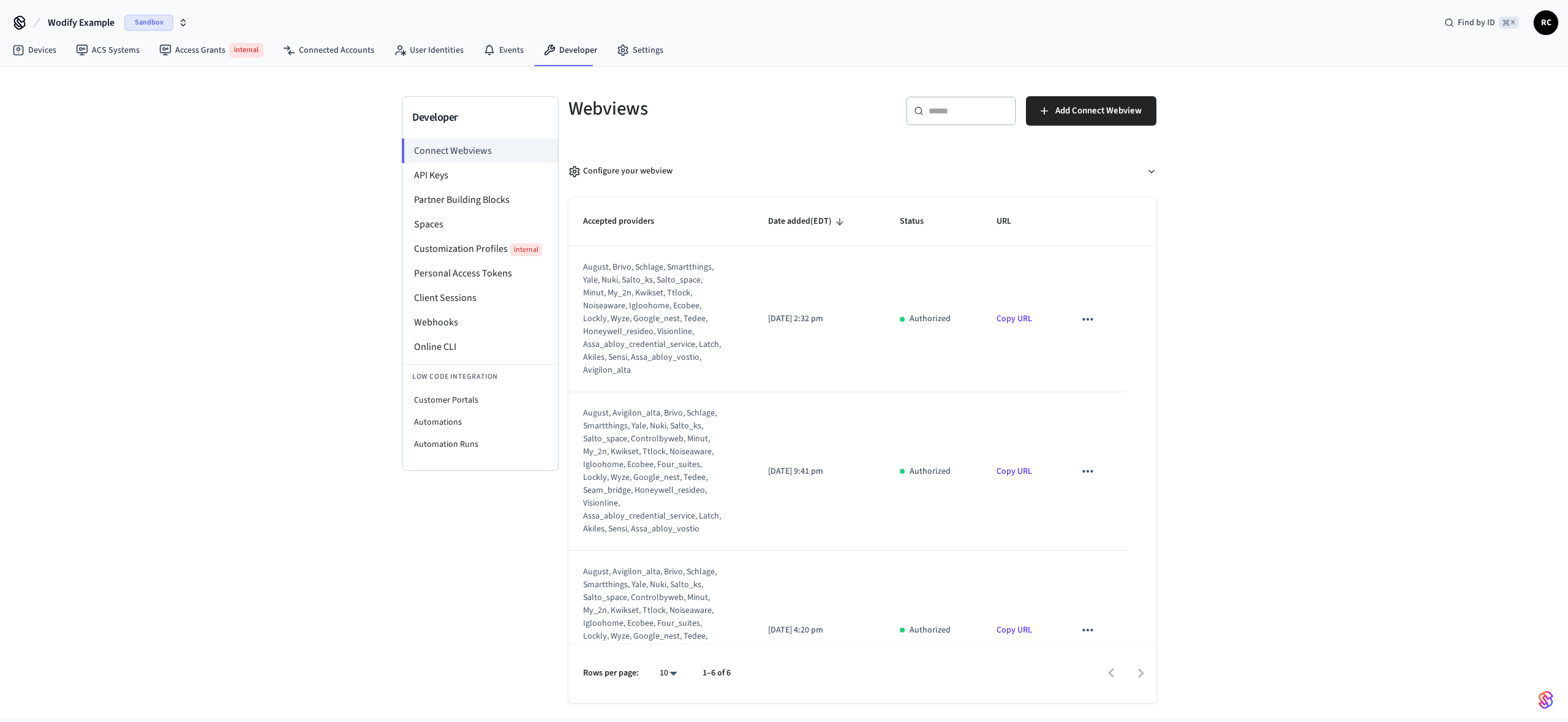
click at [208, 120] on div "Developer Connect Webviews API Keys Partner Building Blocks Spaces Customizatio…" at bounding box center [784, 392] width 1568 height 651
click at [40, 58] on link "Devices" at bounding box center [34, 50] width 64 height 22
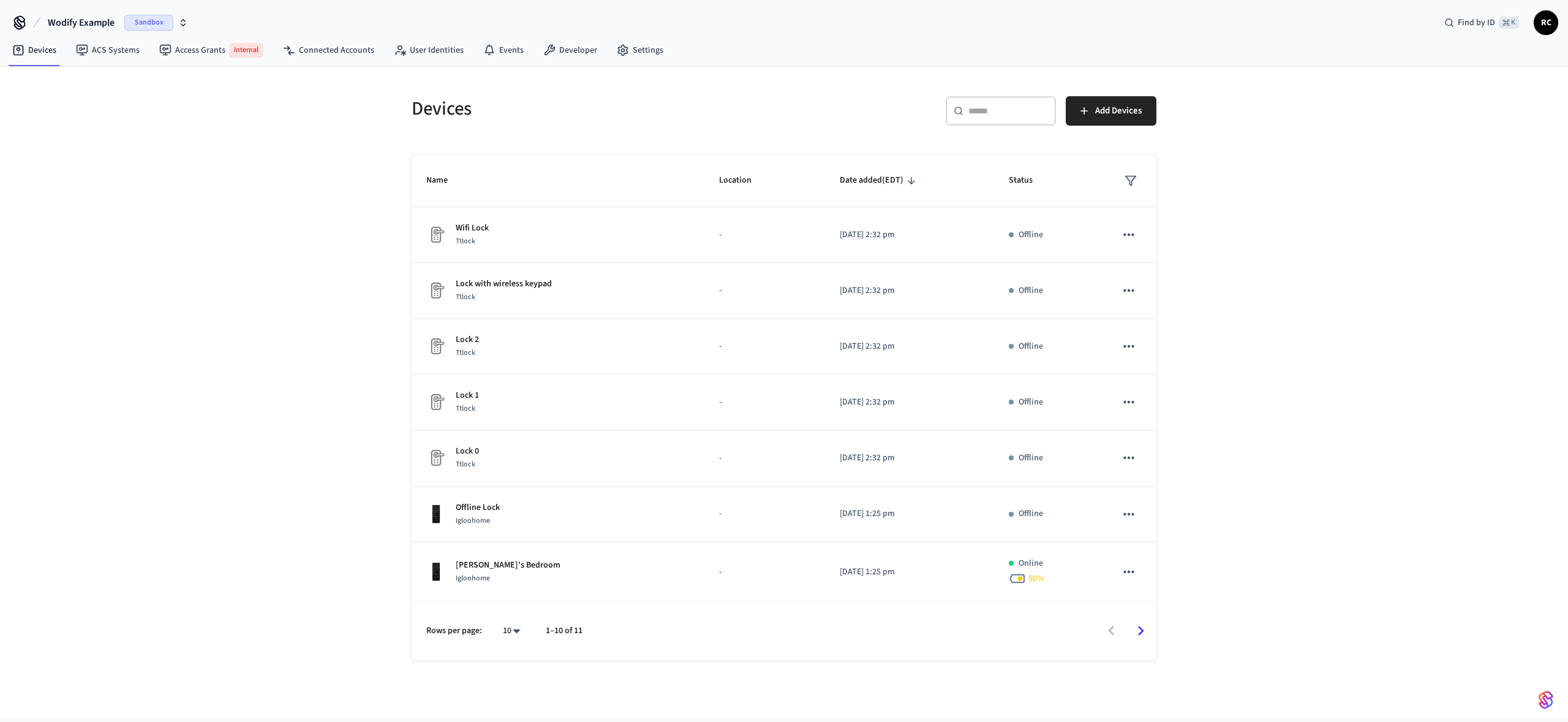
click at [241, 138] on div "Devices ​ ​ Add Devices Name Location Date added (EDT) Status Wifi Lock Ttlock …" at bounding box center [784, 392] width 1568 height 651
click at [573, 47] on link "Developer" at bounding box center [570, 50] width 73 height 22
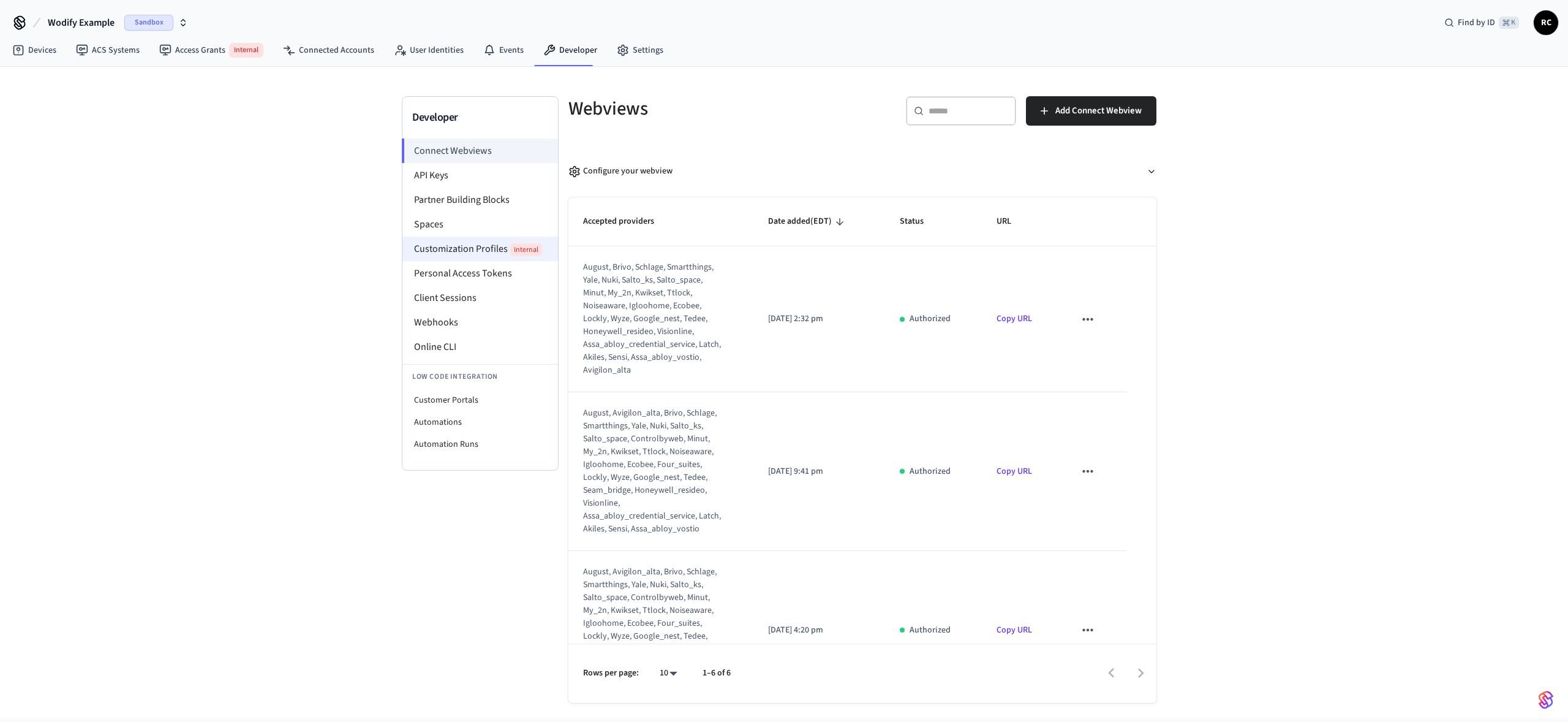
click at [486, 250] on li "Customization Profiles Internal" at bounding box center [480, 249] width 155 height 25
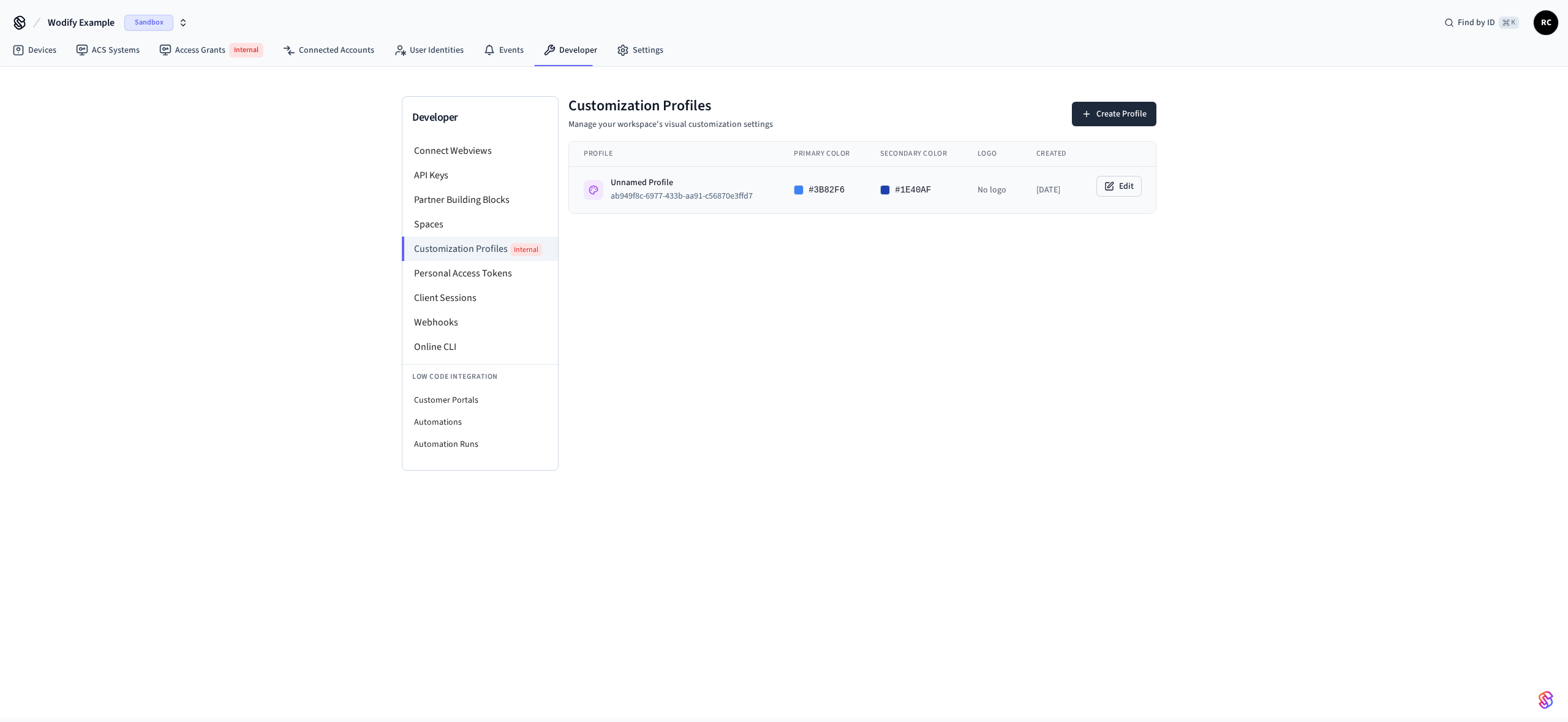
click at [765, 196] on td "Unnamed Profile ab949f8c-6977-433b-aa91-c56870e3ffd7" at bounding box center [674, 190] width 210 height 47
click at [1113, 191] on icon at bounding box center [1110, 187] width 10 height 10
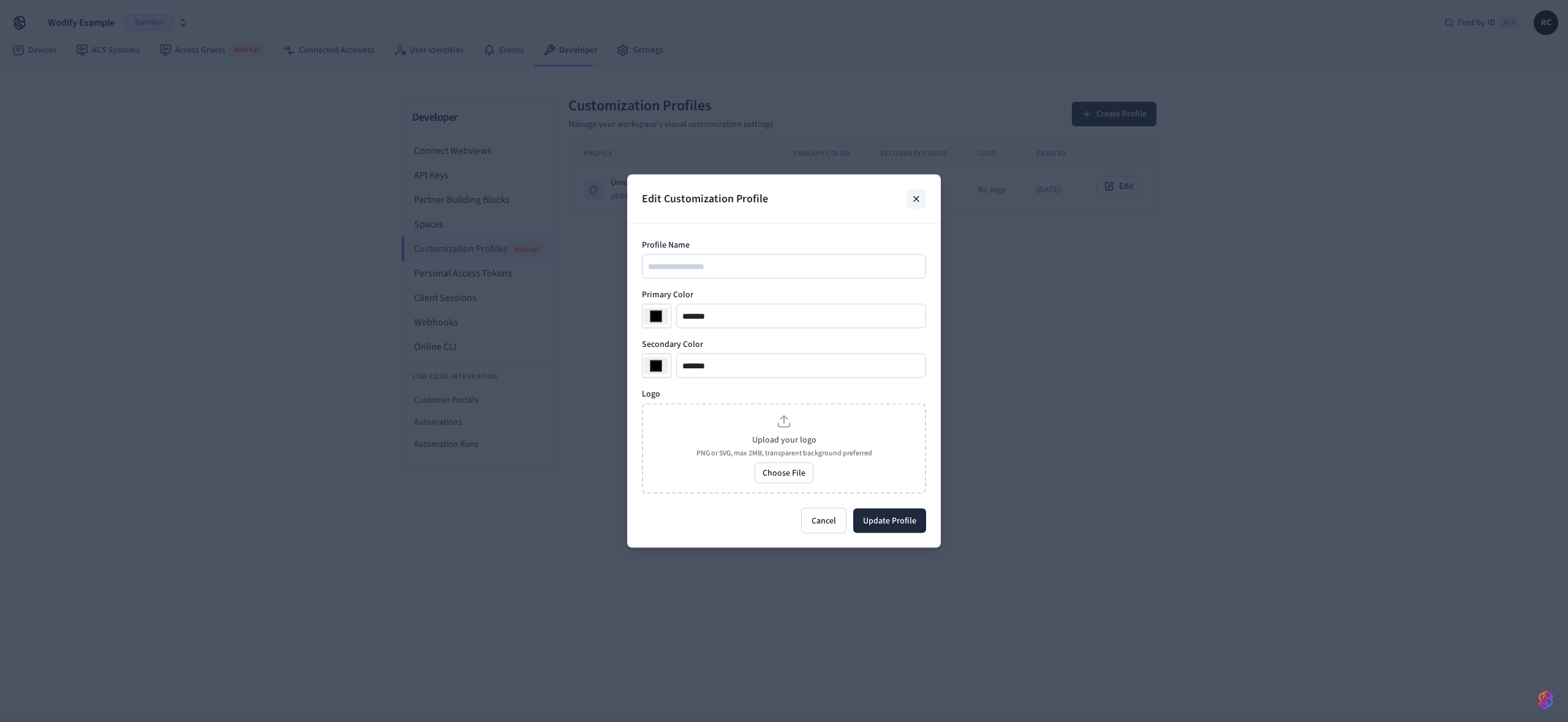
click at [912, 199] on icon at bounding box center [917, 199] width 10 height 10
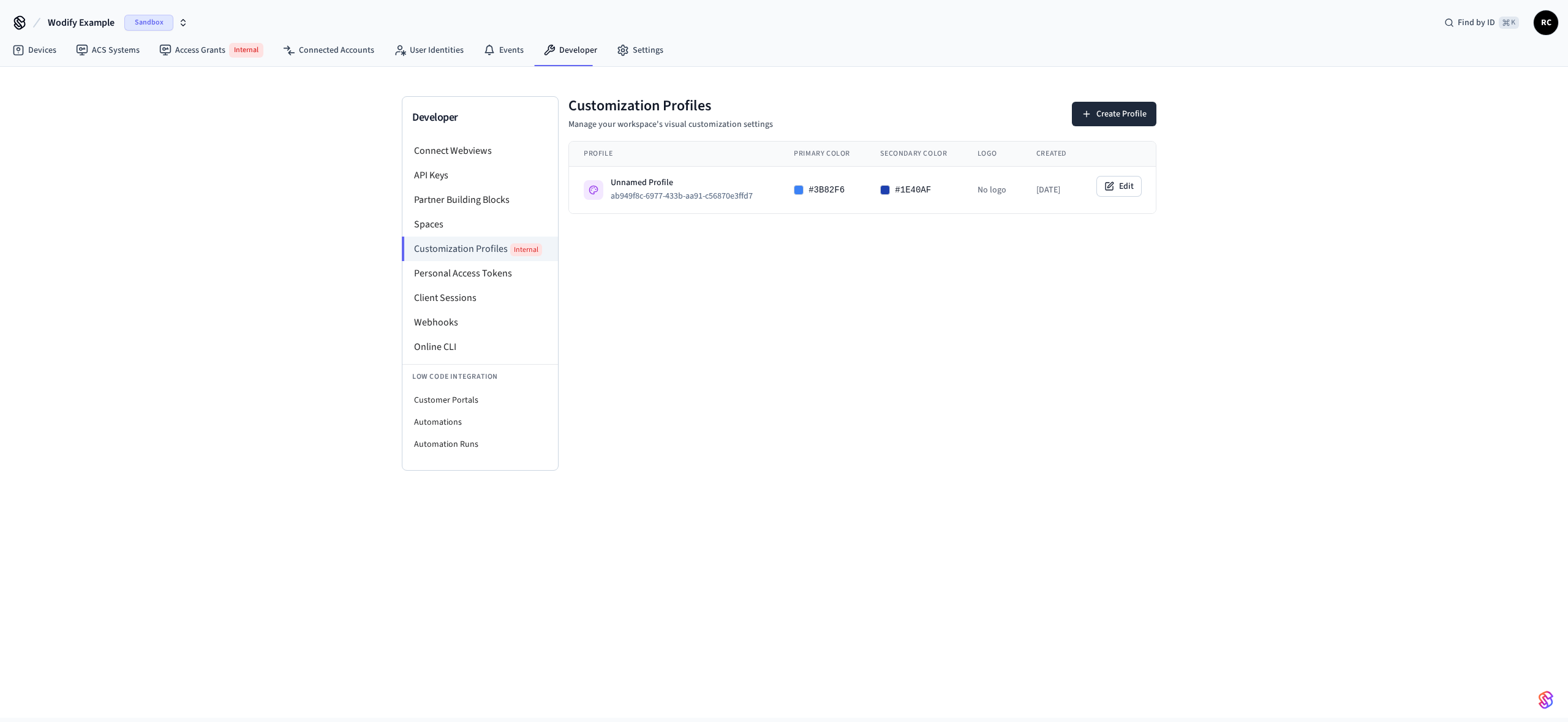
click at [910, 341] on div "Customization Profiles Manage your workspace's visual customization settings Cr…" at bounding box center [863, 283] width 608 height 374
click at [500, 421] on li "Automations" at bounding box center [480, 422] width 155 height 22
select select "**********"
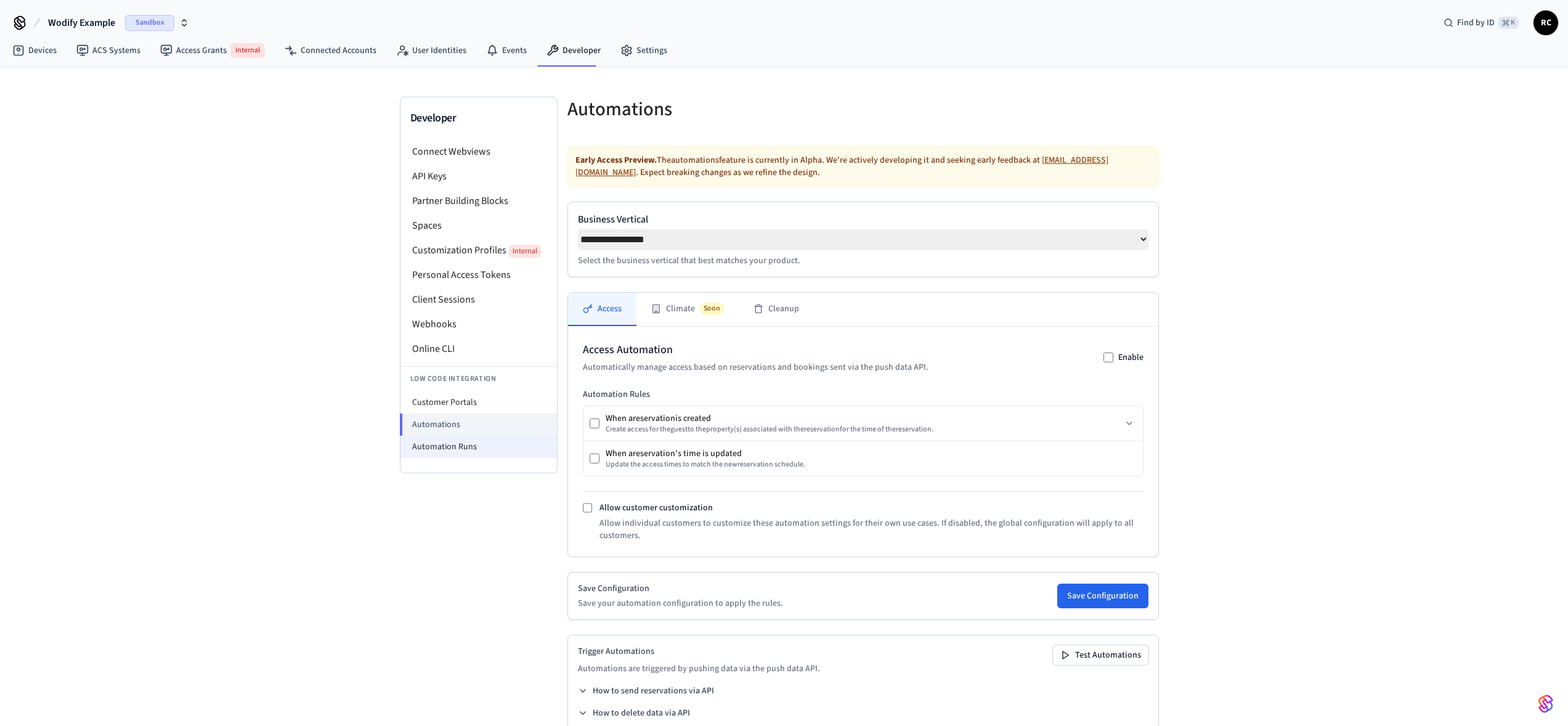
click at [497, 444] on li "Automation Runs" at bounding box center [478, 447] width 156 height 22
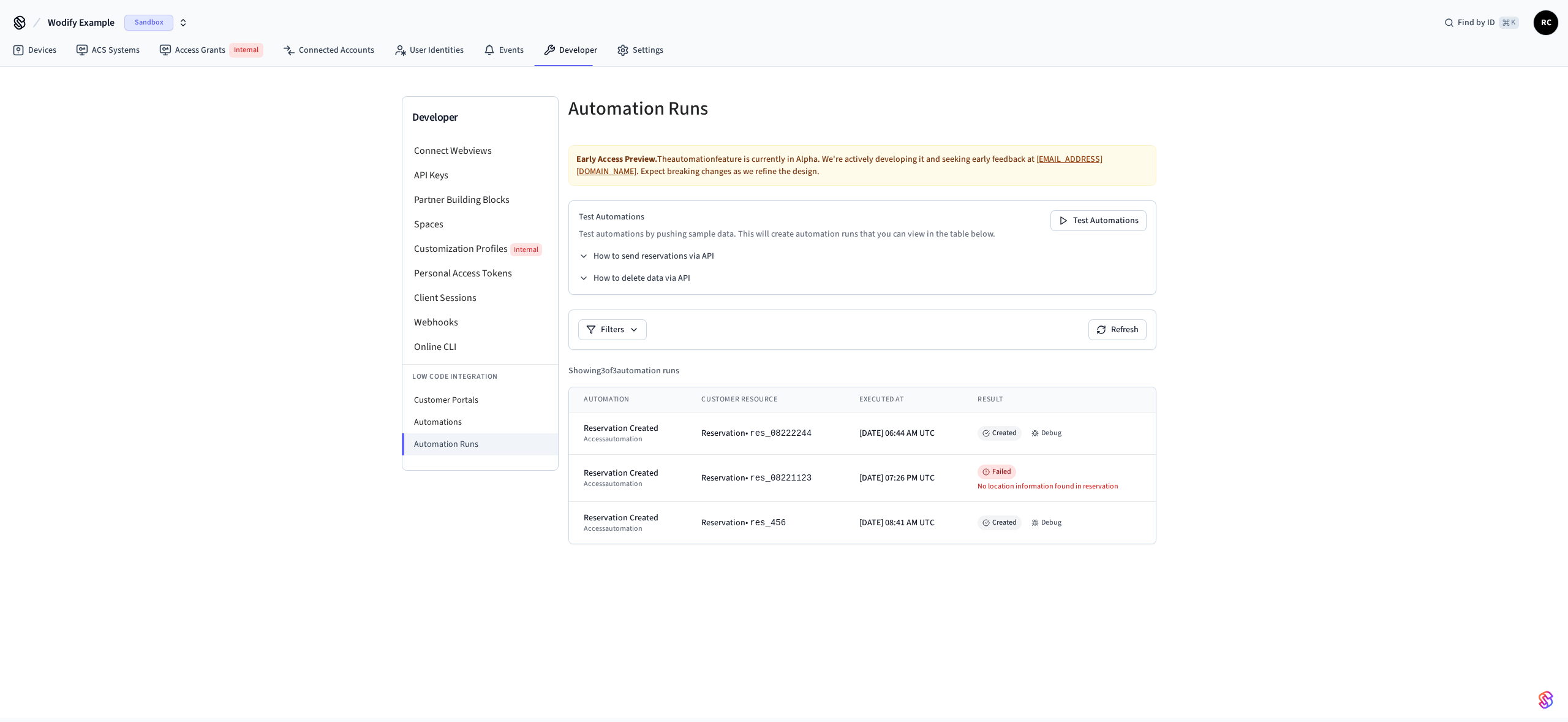
click at [839, 306] on div "Early Access Preview. The automation feature is currently in Alpha. We're activ…" at bounding box center [862, 354] width 588 height 419
click at [1107, 215] on button "Test Automations" at bounding box center [1098, 221] width 95 height 20
click at [396, 586] on div "Developer Connect Webviews API Keys Partner Building Blocks Spaces Customizatio…" at bounding box center [784, 392] width 1568 height 651
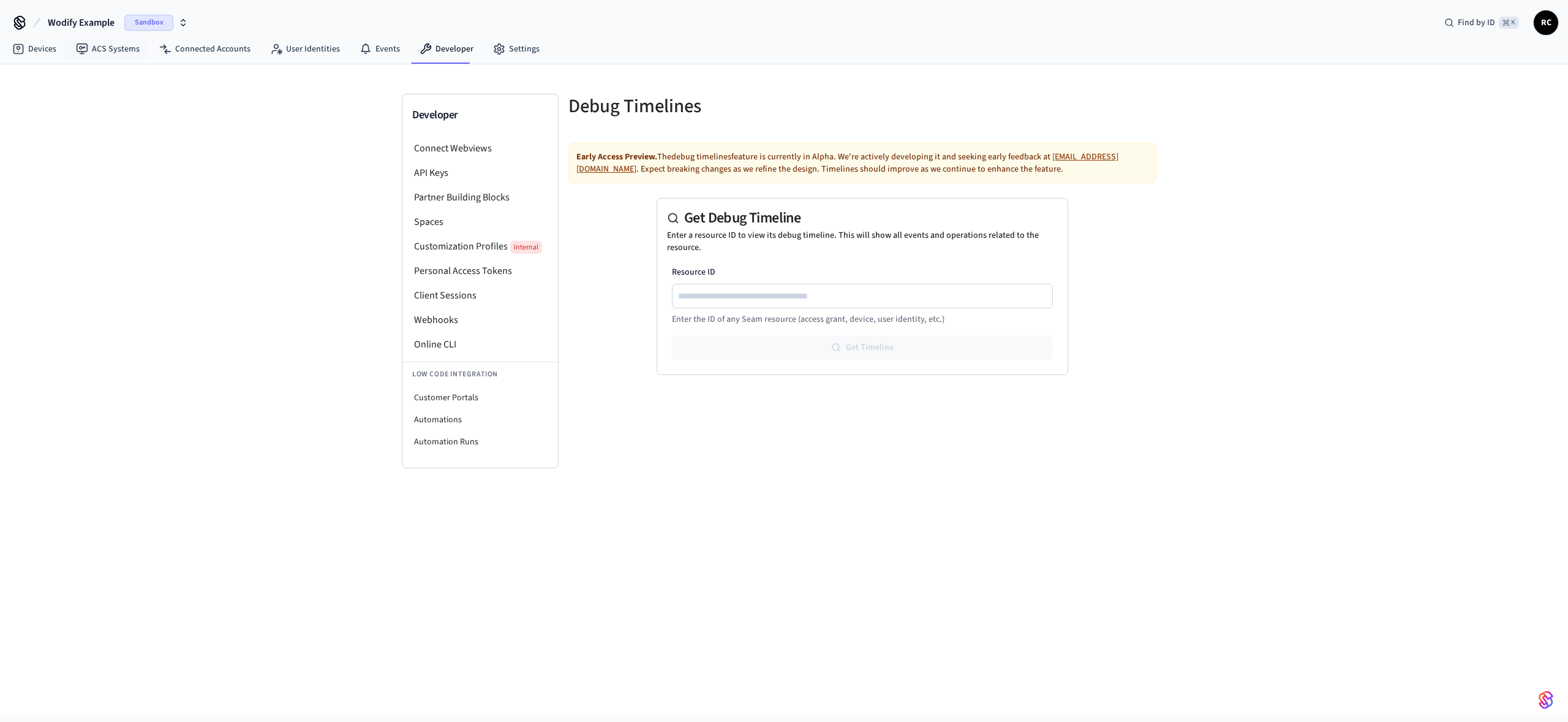
click at [90, 32] on button "Wodify Example Sandbox" at bounding box center [117, 22] width 148 height 26
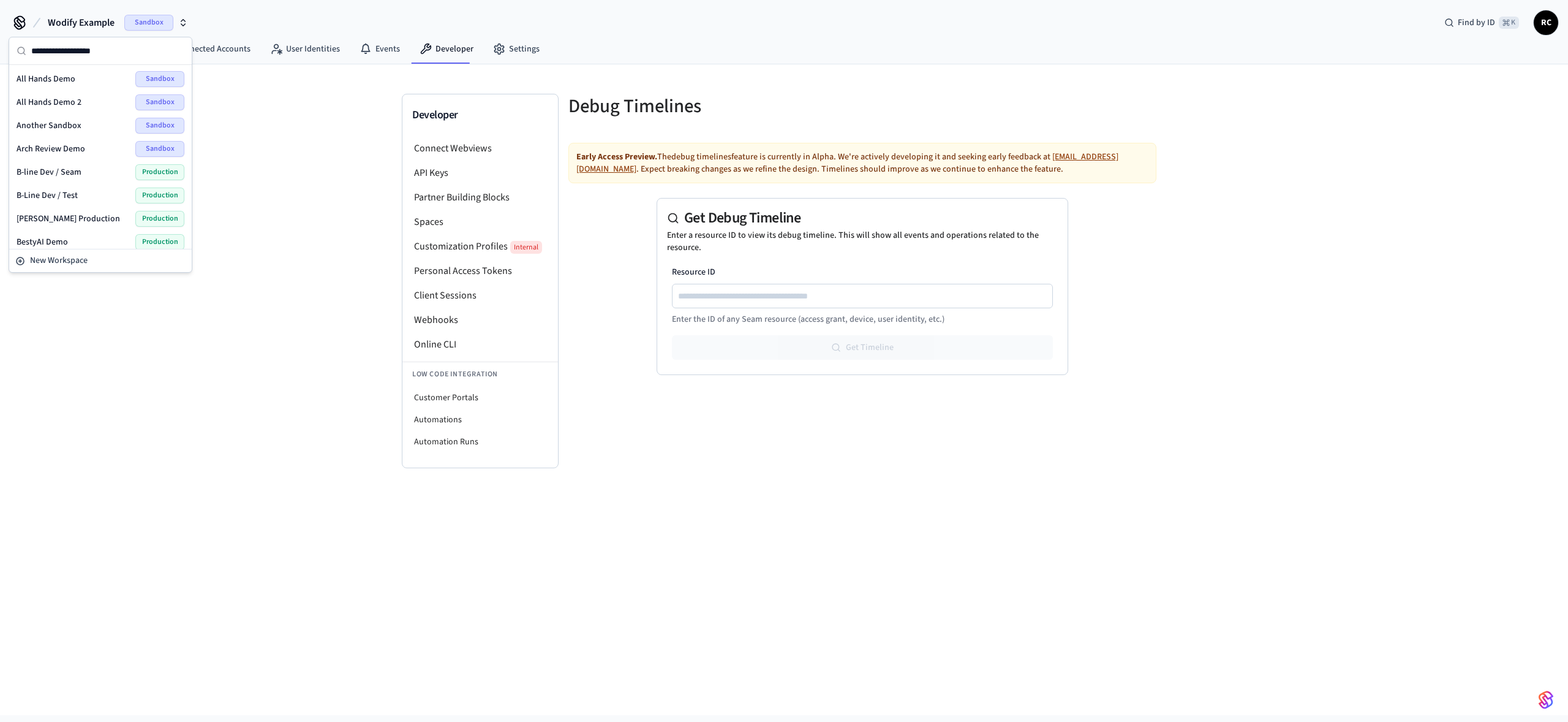
click at [92, 28] on span "Wodify Example" at bounding box center [81, 23] width 67 height 15
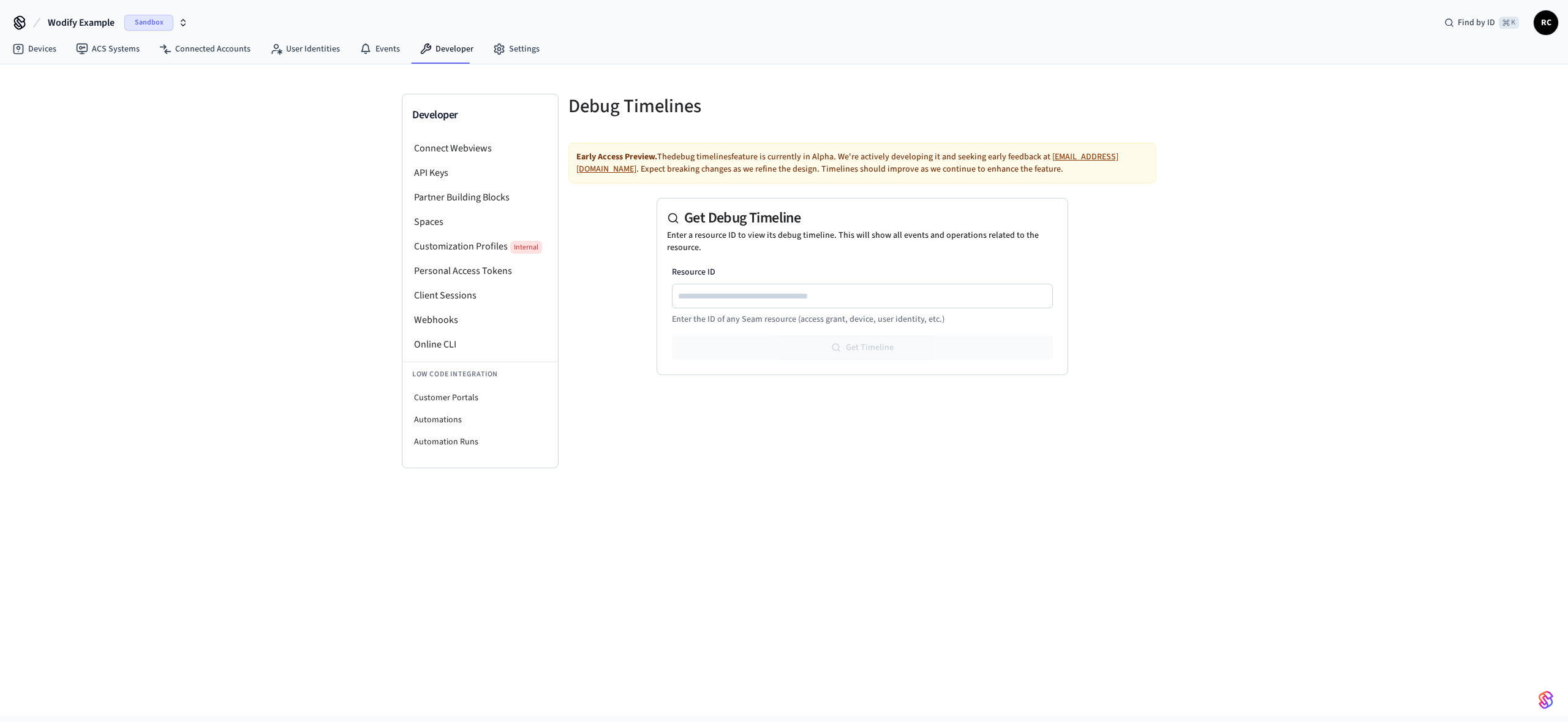
click at [92, 28] on span "Wodify Example" at bounding box center [81, 23] width 67 height 15
type input "******"
click at [80, 77] on div "Hospitable.com Production" at bounding box center [100, 78] width 168 height 16
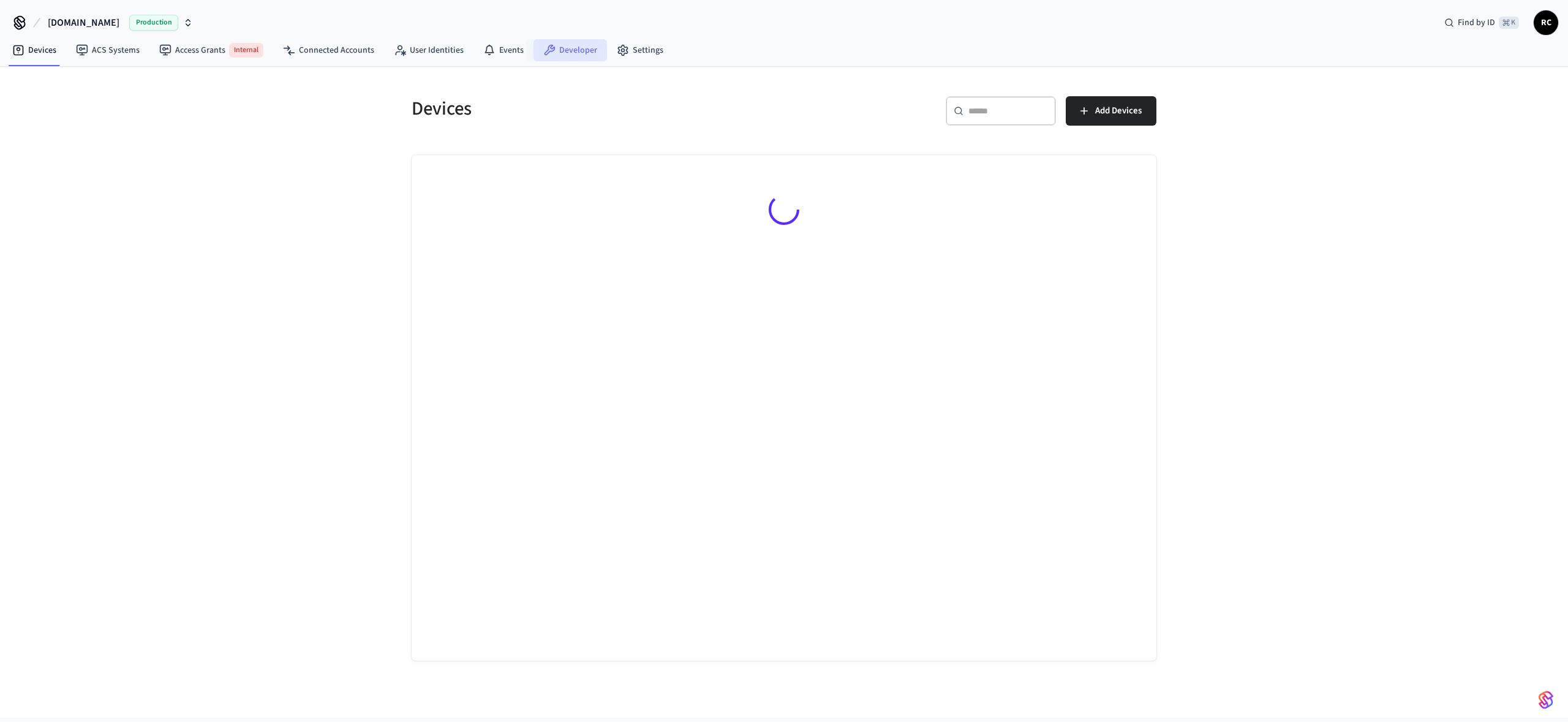
click at [577, 47] on link "Developer" at bounding box center [570, 50] width 73 height 22
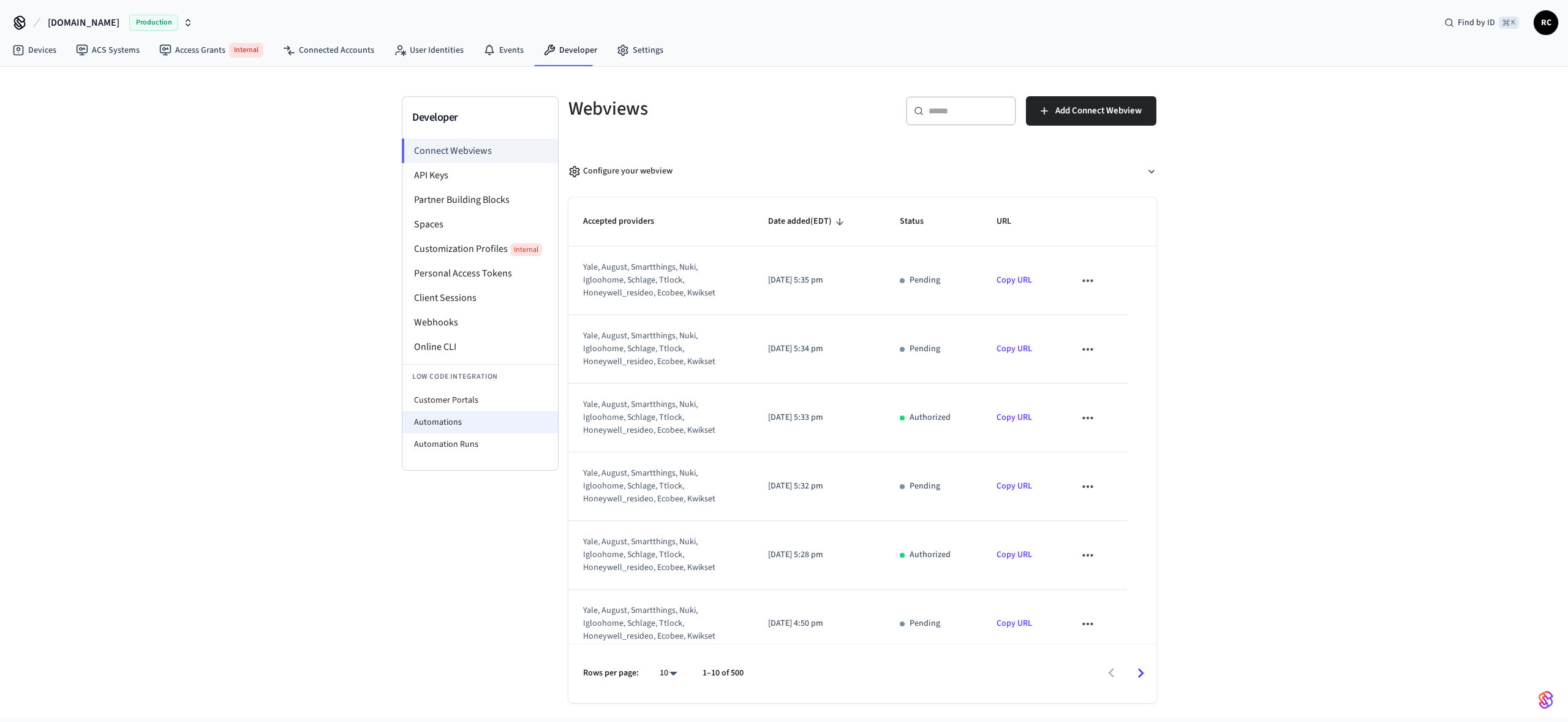
click at [478, 428] on li "Automations" at bounding box center [480, 422] width 155 height 22
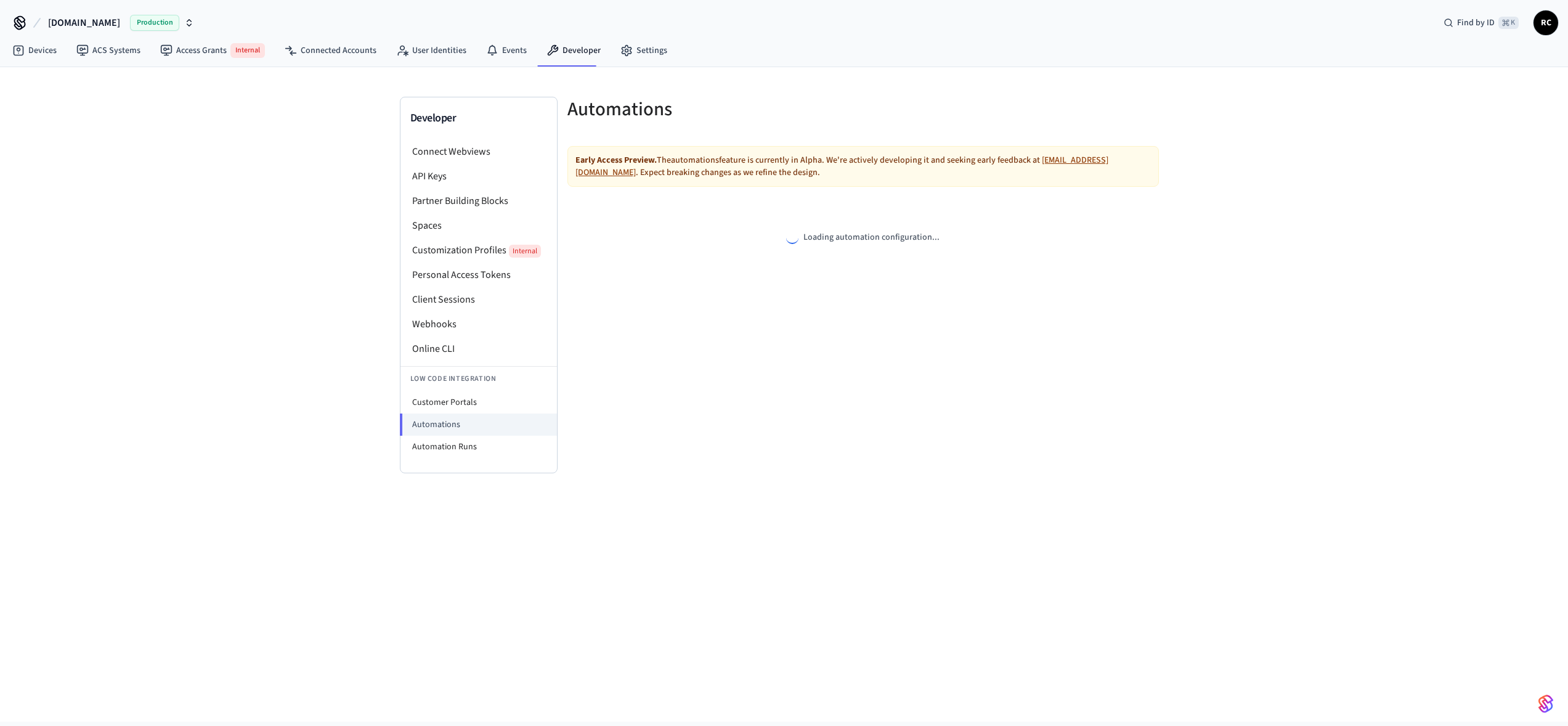
select select "**********"
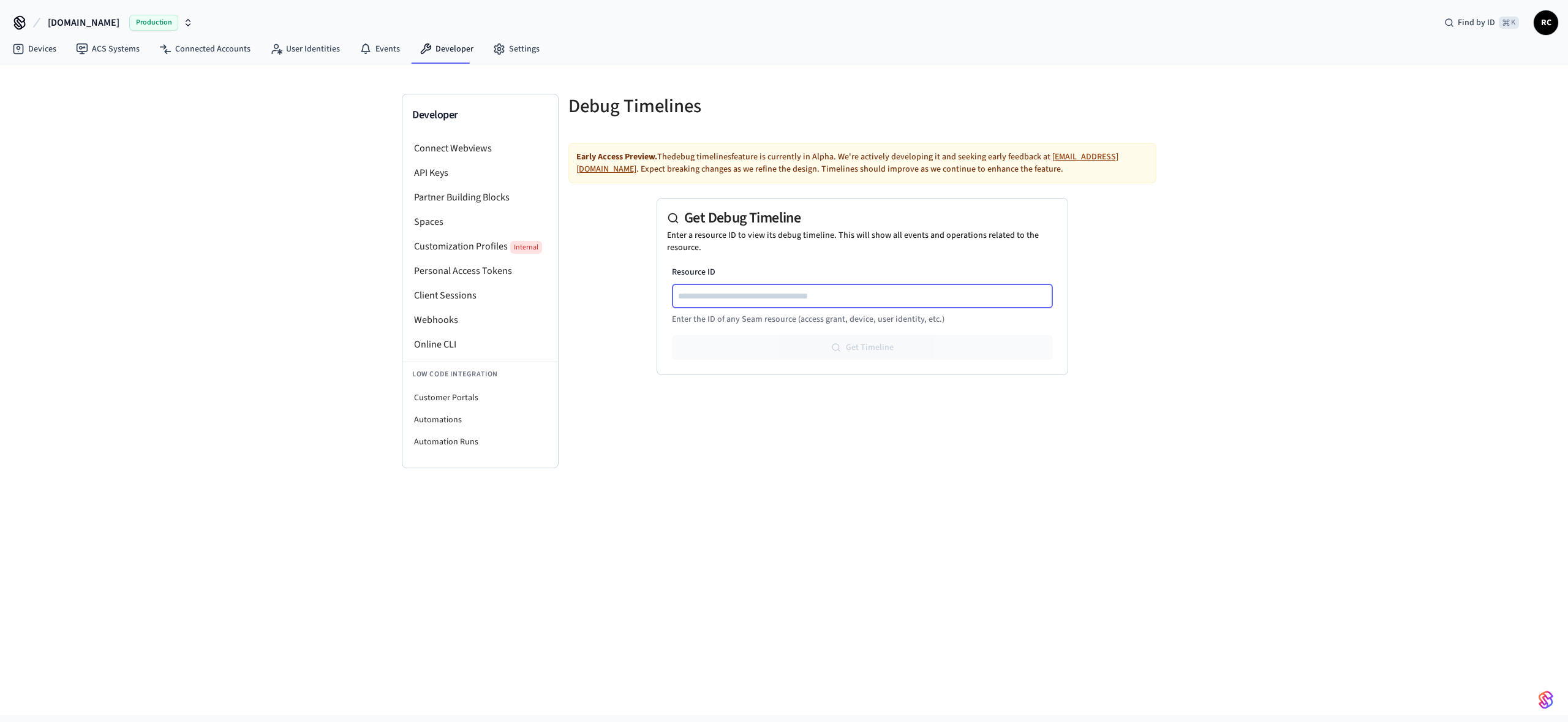
click at [756, 296] on input "Resource ID" at bounding box center [863, 296] width 380 height 15
paste input "**********"
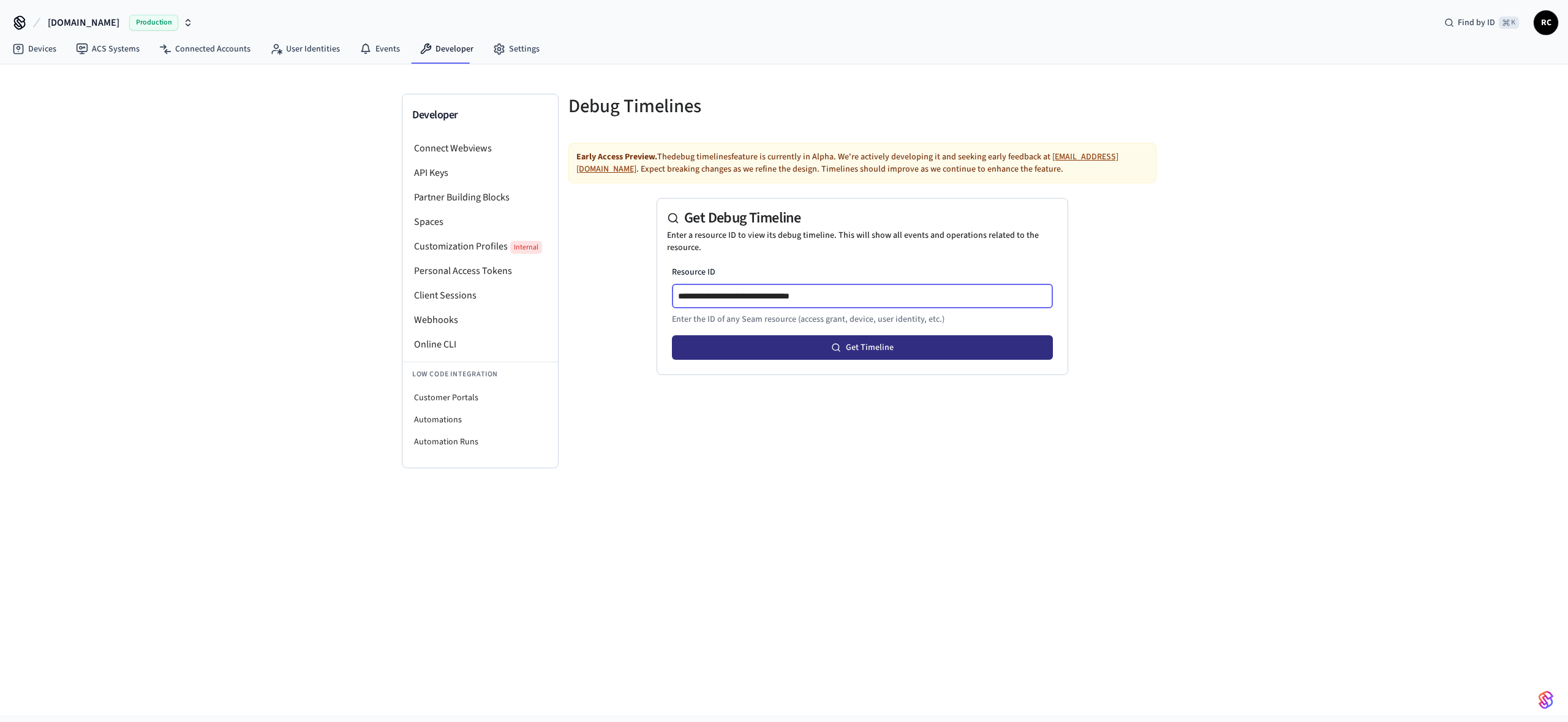
type input "**********"
click at [910, 347] on button "Get Timeline" at bounding box center [862, 348] width 381 height 25
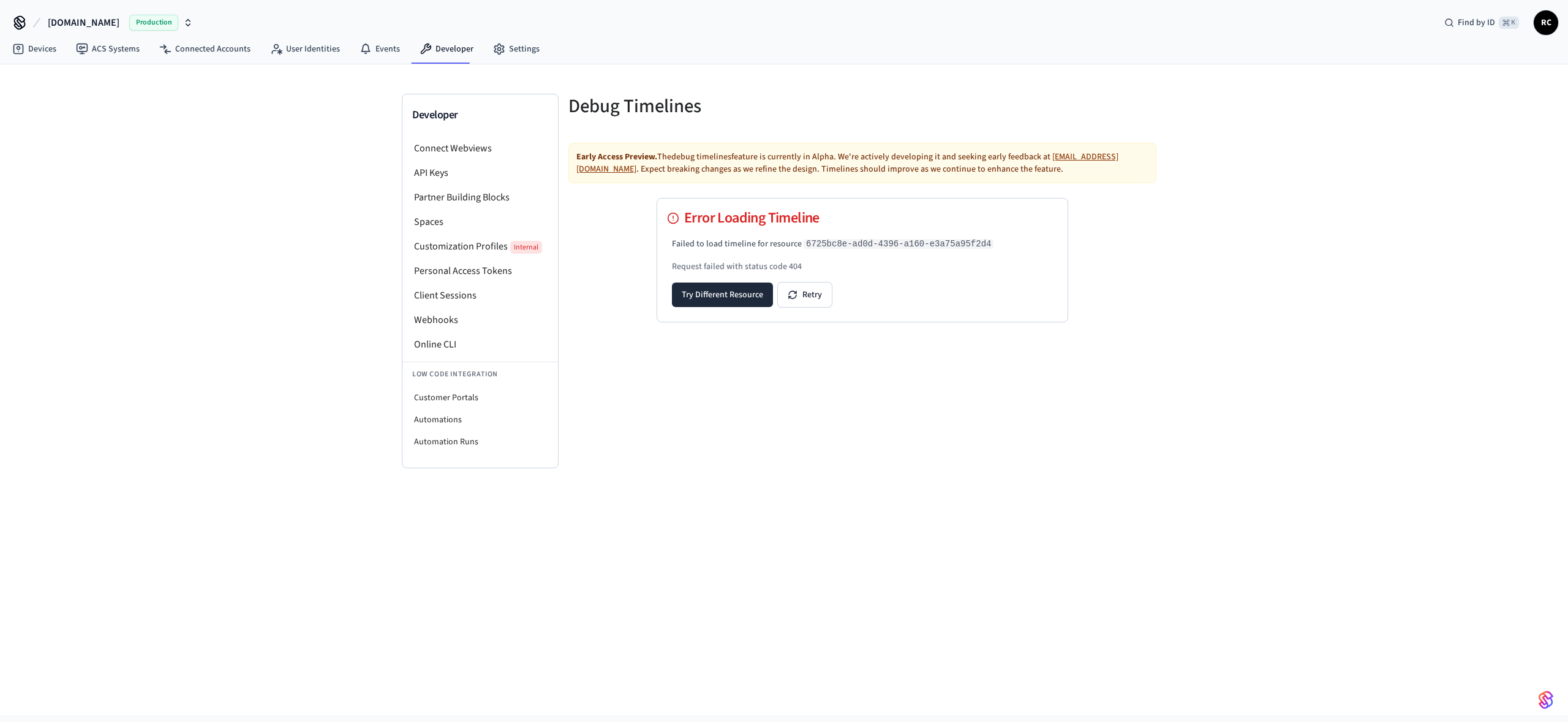
click at [938, 234] on div "Error Loading Timeline" at bounding box center [862, 217] width 410 height 39
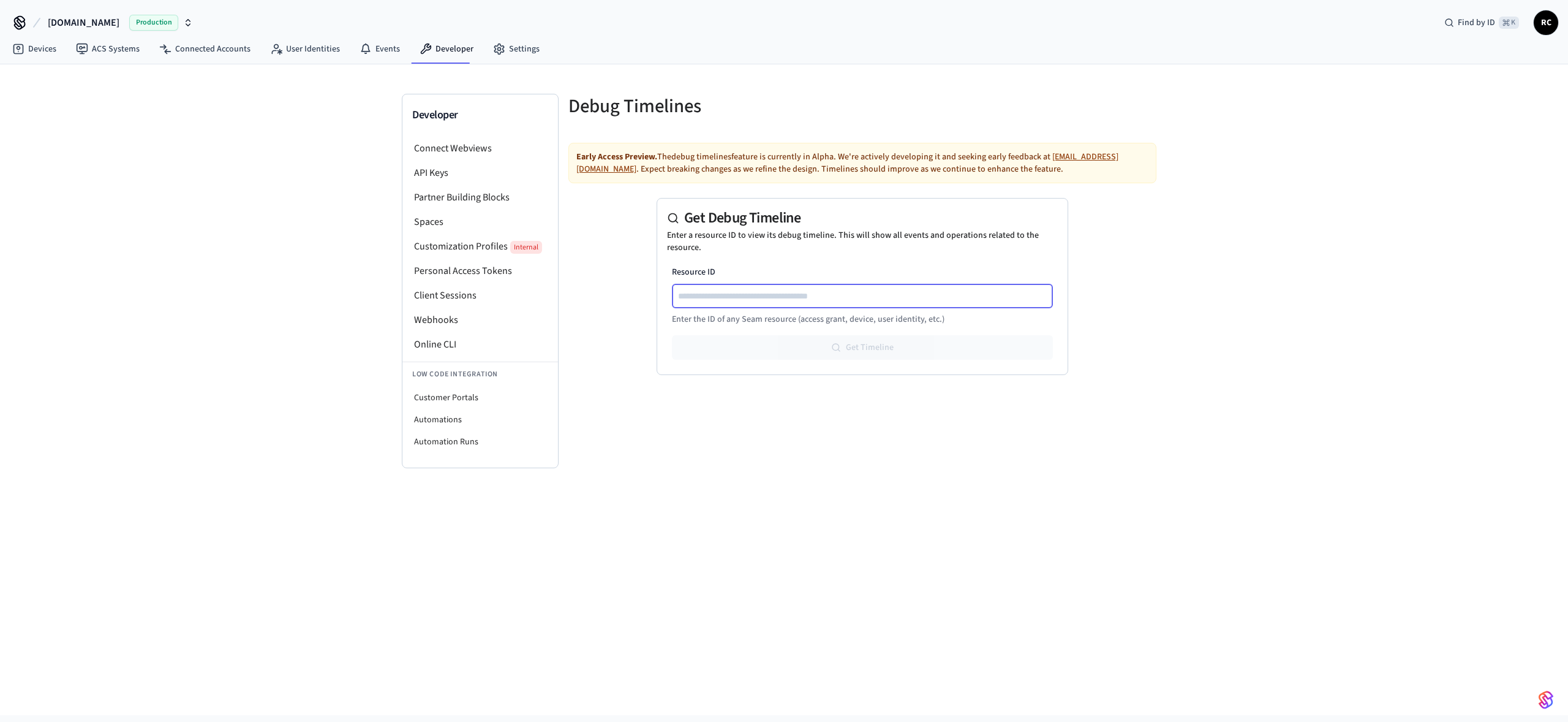
click at [777, 291] on input "Resource ID" at bounding box center [863, 296] width 380 height 15
paste input "**********"
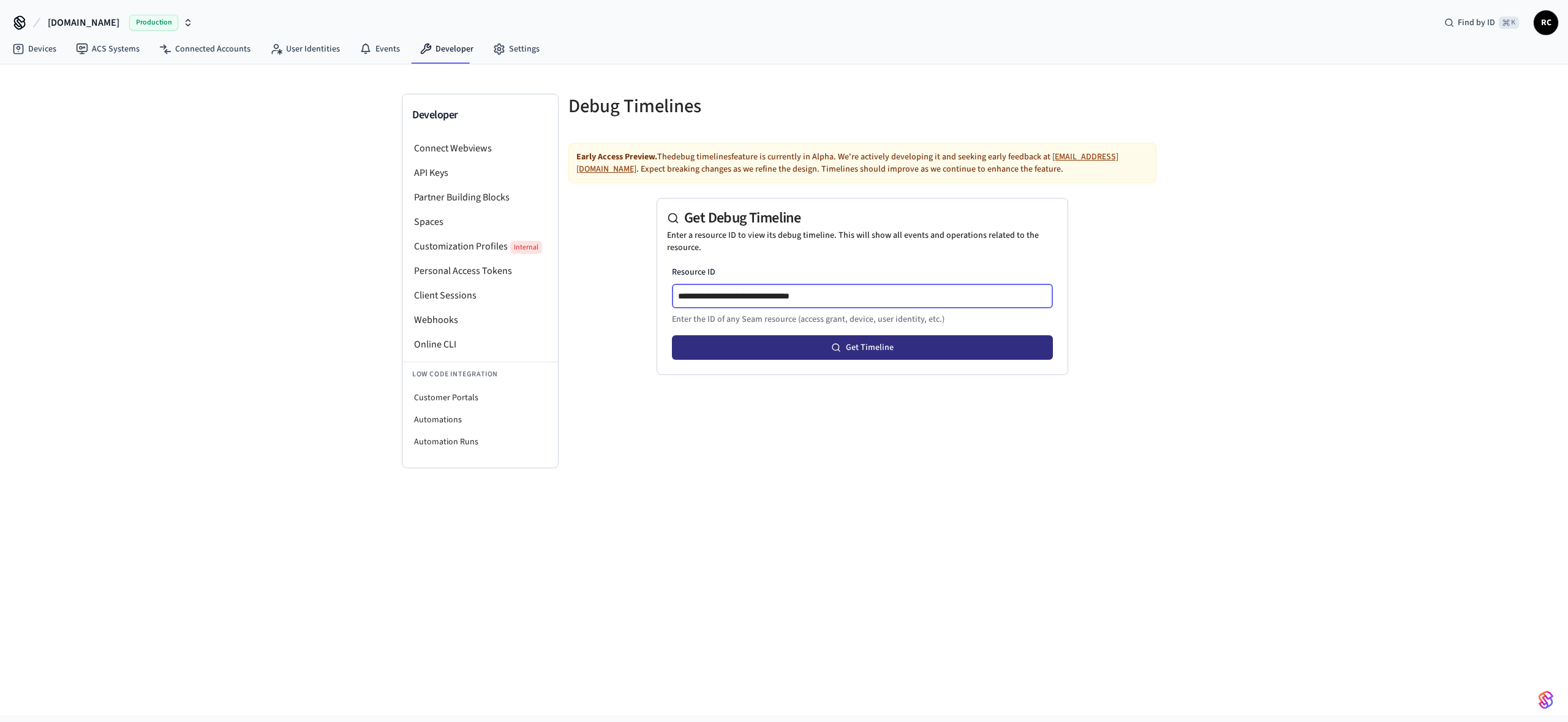
type input "**********"
click at [871, 341] on button "Get Timeline" at bounding box center [862, 348] width 381 height 25
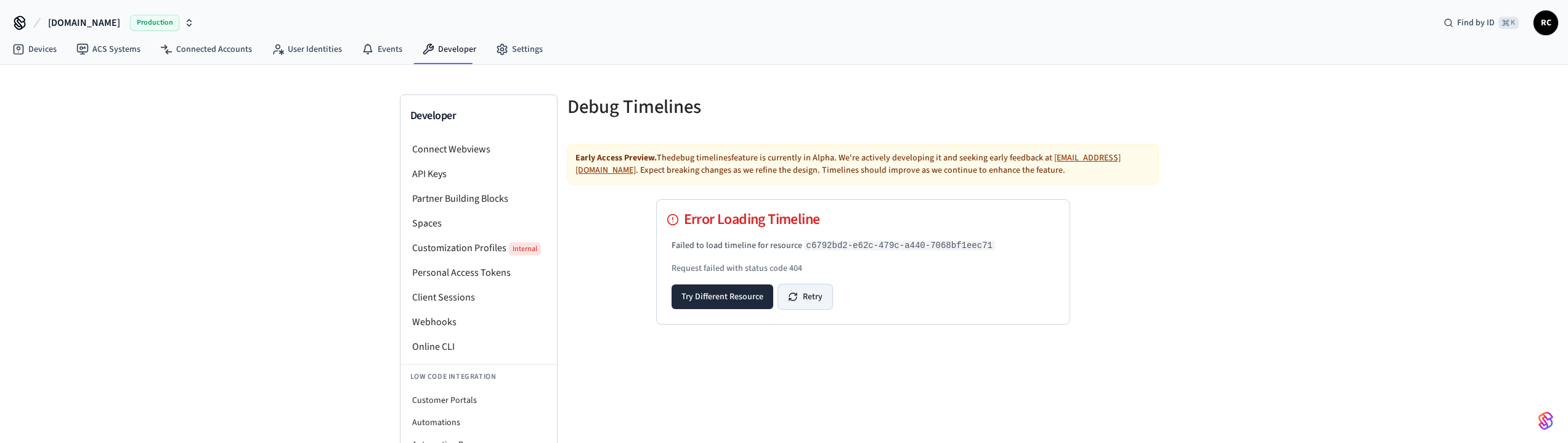
click at [794, 298] on icon at bounding box center [792, 298] width 7 height 3
click at [719, 301] on button "Try Different Resource" at bounding box center [723, 297] width 101 height 25
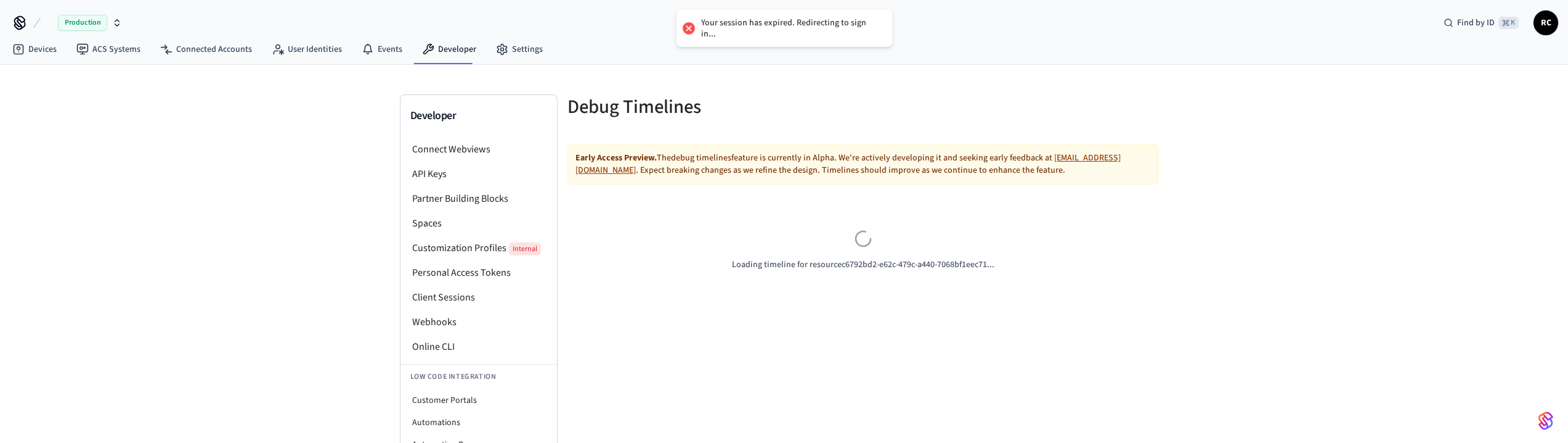
drag, startPoint x: 680, startPoint y: 223, endPoint x: 684, endPoint y: 216, distance: 8.1
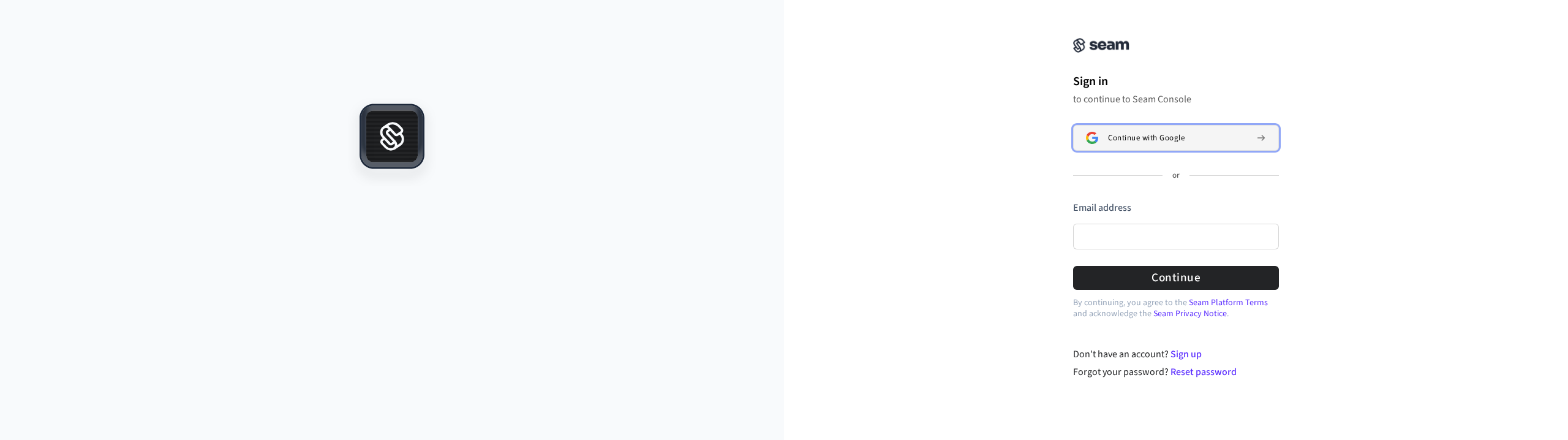
click at [1124, 132] on button "Continue with Google" at bounding box center [1176, 137] width 206 height 26
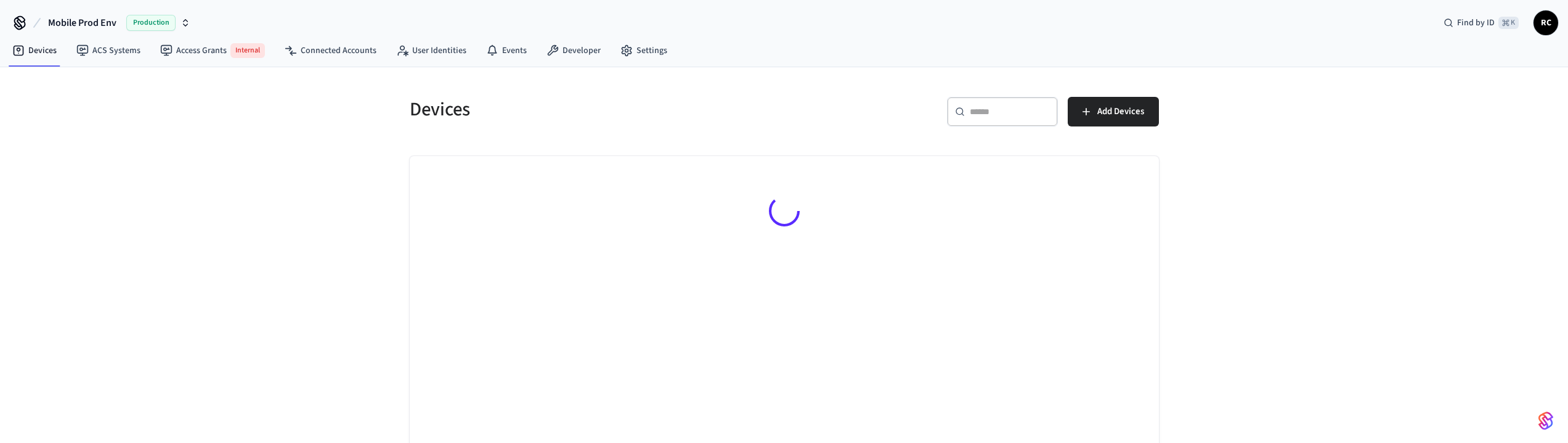
click at [99, 20] on span "Mobile Prod Env" at bounding box center [82, 23] width 68 height 15
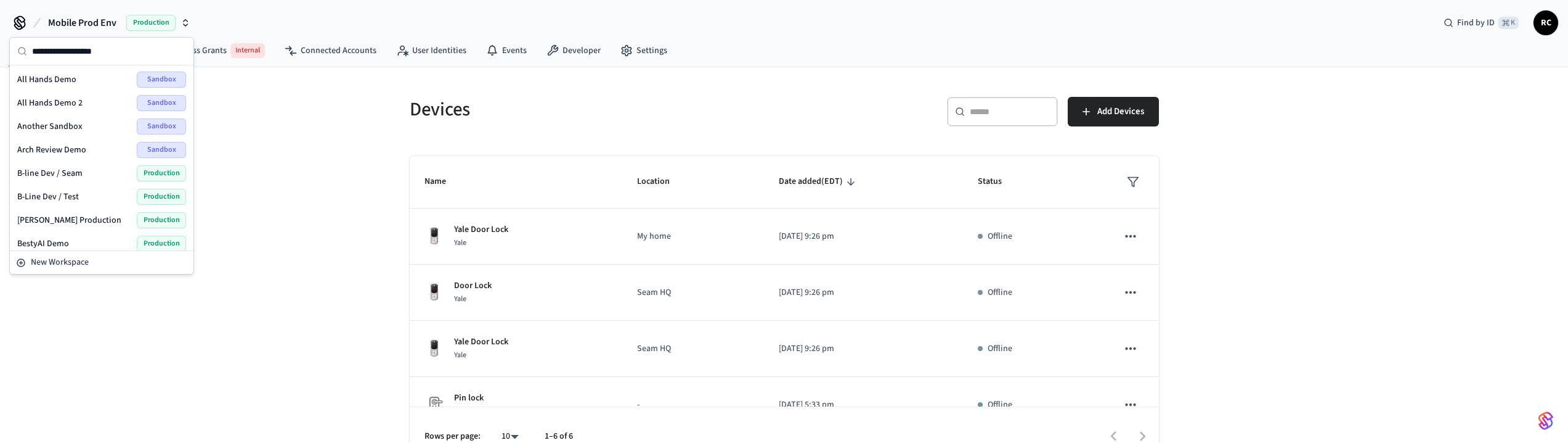
drag, startPoint x: 1074, startPoint y: 23, endPoint x: 1078, endPoint y: 1, distance: 22.4
click at [1074, 23] on div "Mobile Prod Env Production Find by ID ⌘ K RC" at bounding box center [784, 17] width 1568 height 36
